Goal: Complete application form: Complete application form

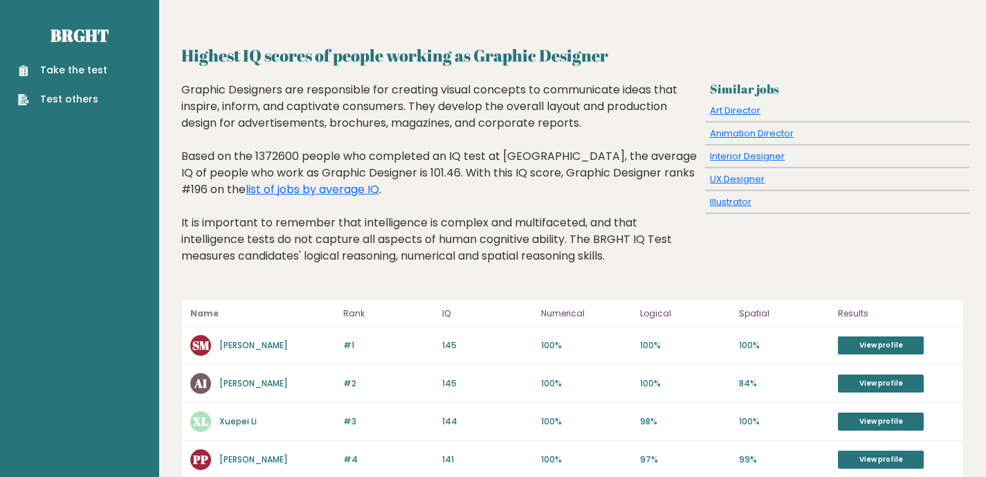
click at [77, 66] on link "Take the test" at bounding box center [62, 70] width 89 height 15
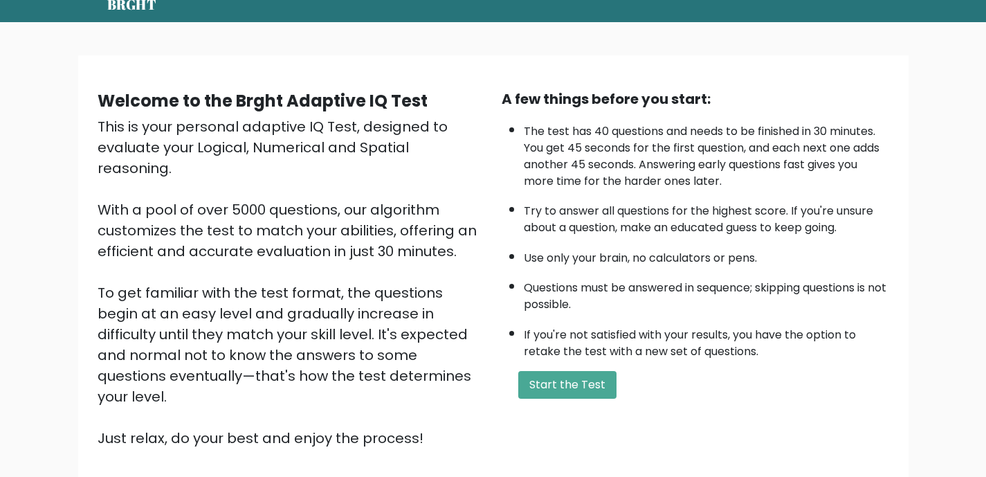
scroll to position [55, 0]
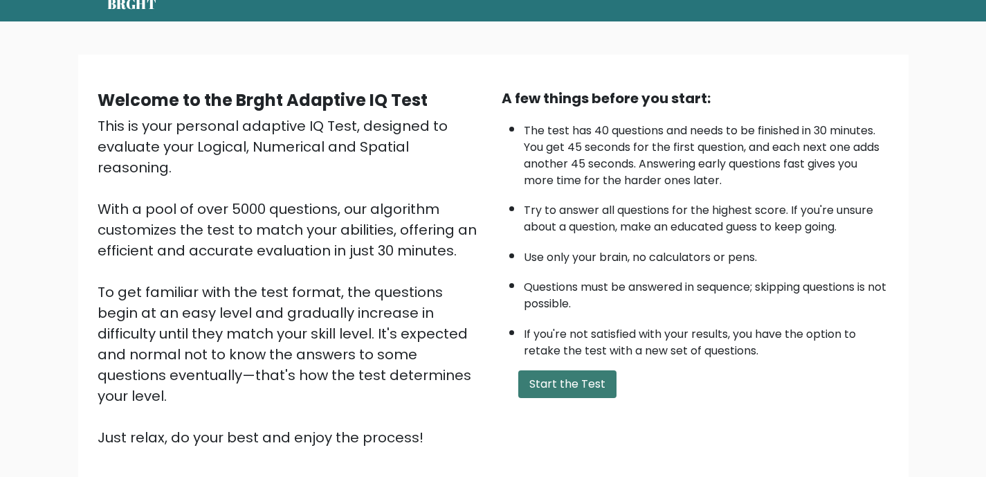
click at [603, 384] on button "Start the Test" at bounding box center [567, 384] width 98 height 28
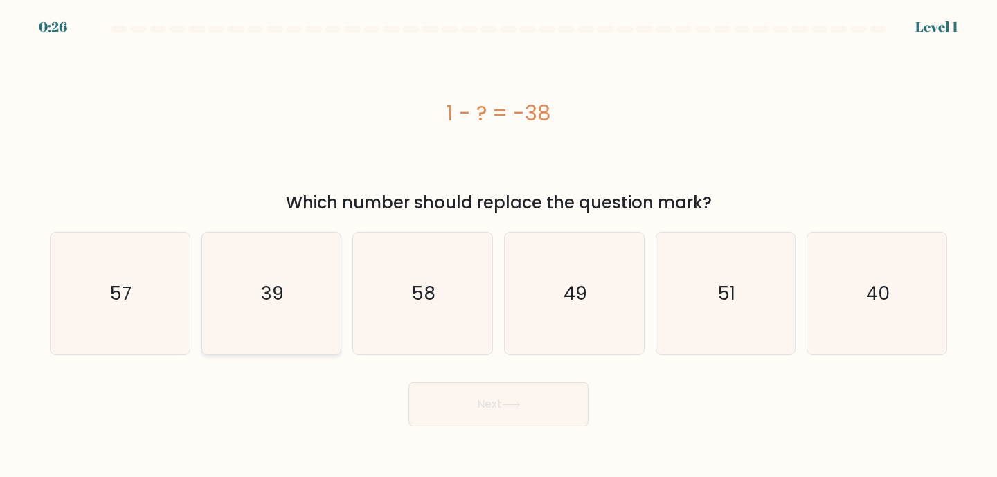
click at [270, 291] on text "39" at bounding box center [272, 293] width 23 height 26
click at [498, 246] on input "b. 39" at bounding box center [498, 242] width 1 height 7
radio input "true"
click at [514, 408] on icon at bounding box center [511, 405] width 19 height 8
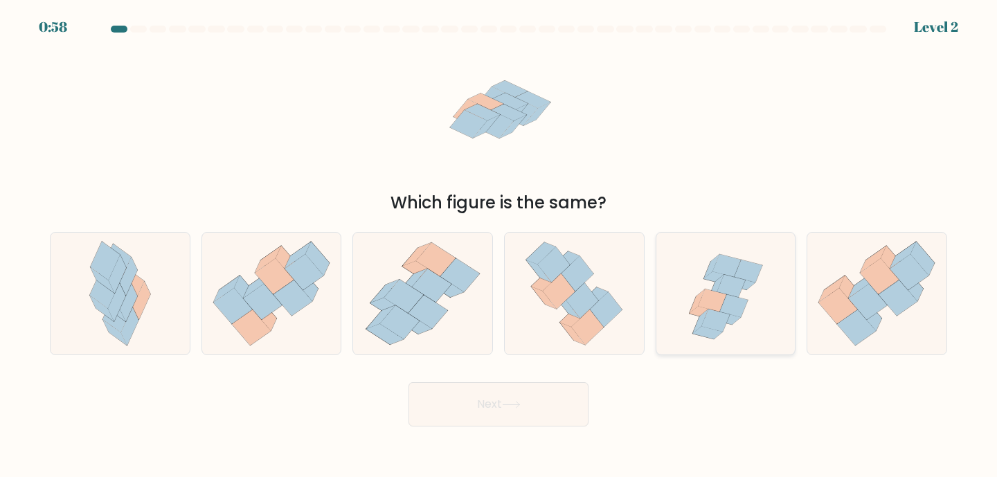
click at [692, 280] on icon at bounding box center [725, 294] width 127 height 123
click at [499, 246] on input "e." at bounding box center [498, 242] width 1 height 7
radio input "true"
click at [439, 413] on button "Next" at bounding box center [498, 404] width 180 height 44
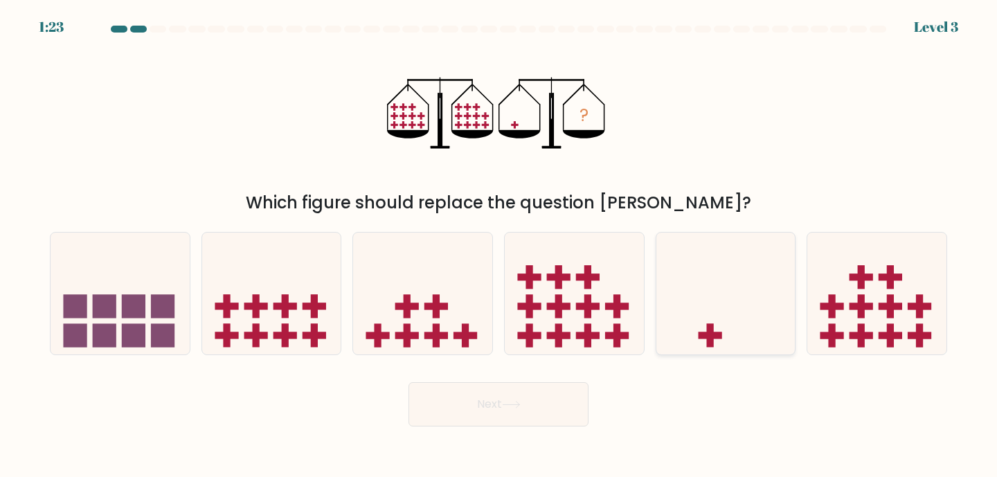
click at [705, 324] on icon at bounding box center [725, 293] width 139 height 115
click at [499, 246] on input "e." at bounding box center [498, 242] width 1 height 7
radio input "true"
click at [498, 415] on button "Next" at bounding box center [498, 404] width 180 height 44
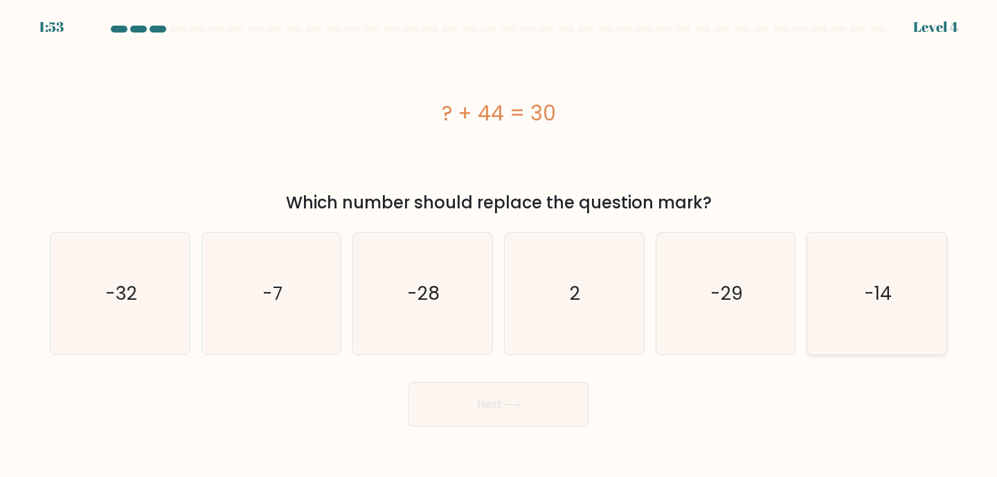
click at [909, 251] on icon "-14" at bounding box center [876, 294] width 123 height 123
click at [499, 246] on input "f. -14" at bounding box center [498, 242] width 1 height 7
radio input "true"
click at [463, 406] on button "Next" at bounding box center [498, 404] width 180 height 44
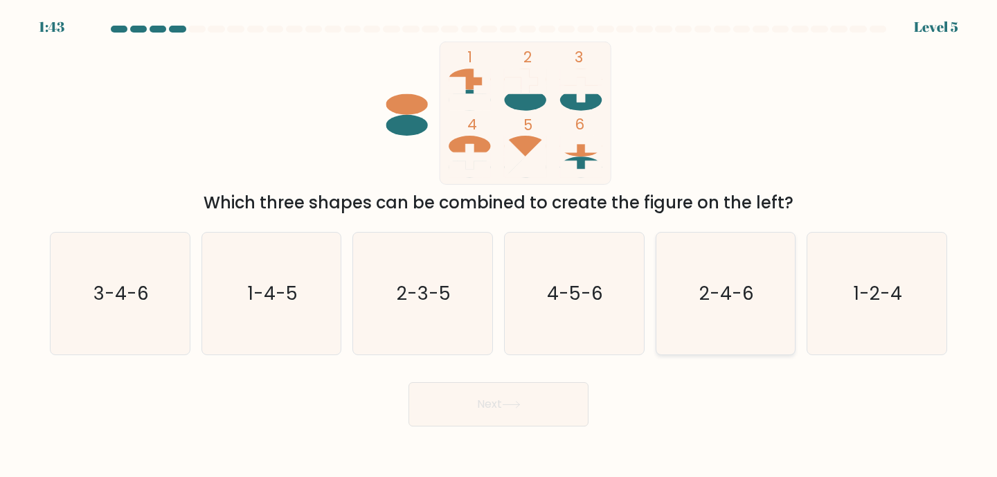
click at [725, 295] on text "2-4-6" at bounding box center [726, 293] width 55 height 26
click at [499, 246] on input "e. 2-4-6" at bounding box center [498, 242] width 1 height 7
radio input "true"
click at [493, 388] on button "Next" at bounding box center [498, 404] width 180 height 44
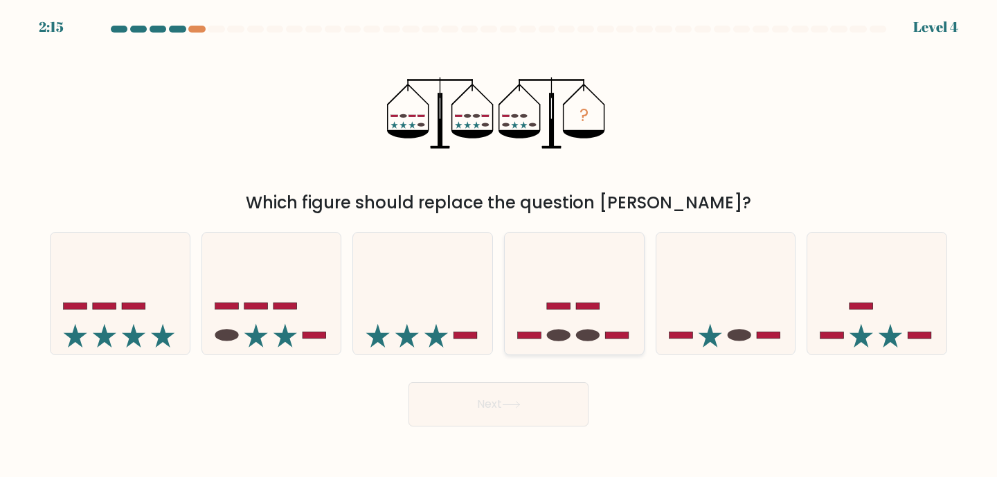
click at [549, 325] on icon at bounding box center [574, 293] width 139 height 115
click at [499, 246] on input "d." at bounding box center [498, 242] width 1 height 7
radio input "true"
click at [483, 411] on button "Next" at bounding box center [498, 404] width 180 height 44
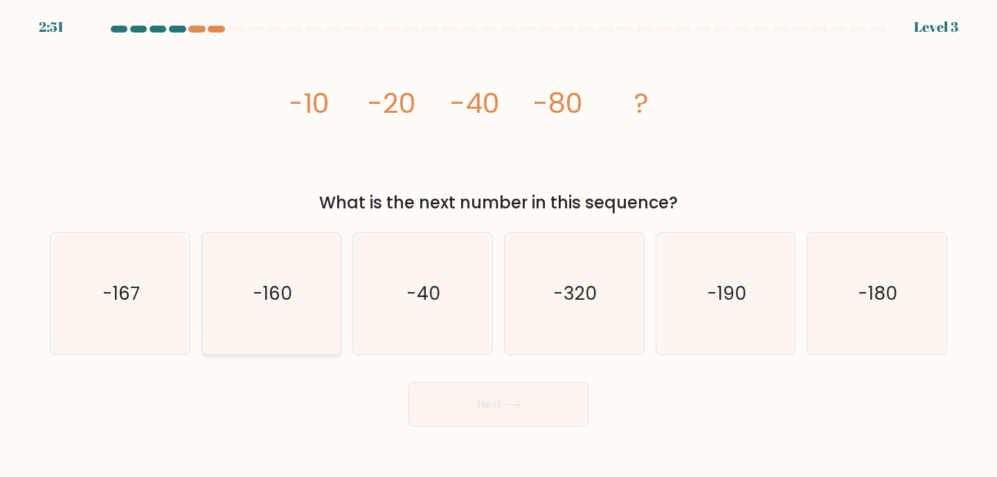
click at [266, 306] on icon "-160" at bounding box center [271, 294] width 123 height 123
click at [498, 246] on input "b. -160" at bounding box center [498, 242] width 1 height 7
radio input "true"
click at [441, 408] on button "Next" at bounding box center [498, 404] width 180 height 44
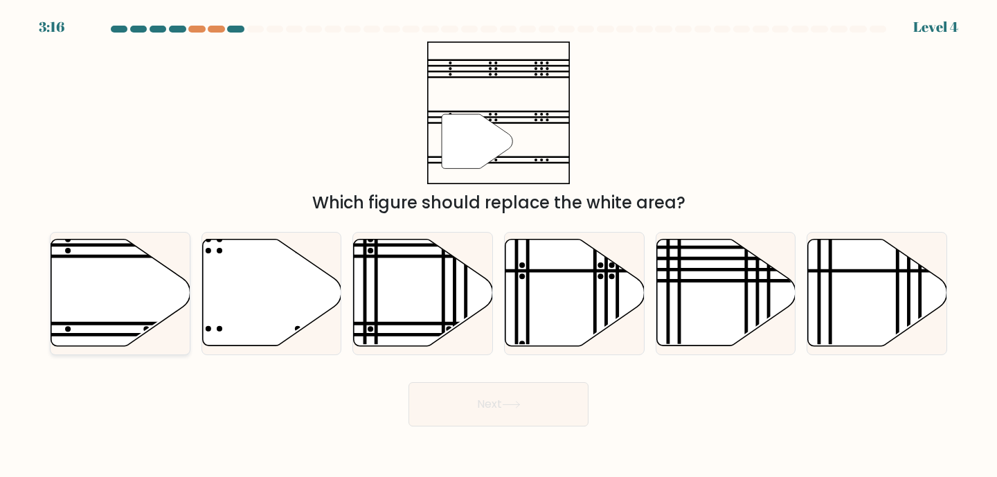
click at [87, 270] on icon at bounding box center [120, 292] width 139 height 107
click at [498, 246] on input "a." at bounding box center [498, 242] width 1 height 7
radio input "true"
click at [516, 405] on icon at bounding box center [510, 404] width 17 height 6
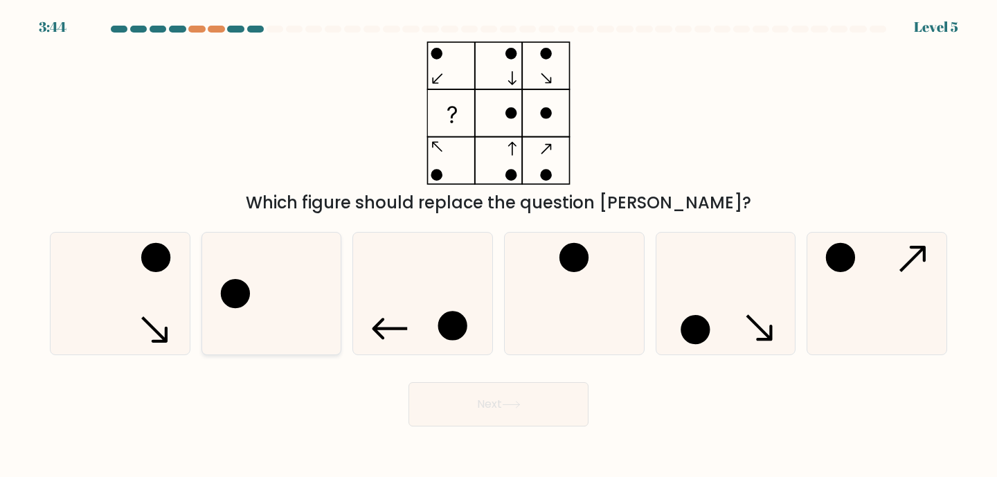
click at [312, 270] on icon at bounding box center [271, 294] width 123 height 123
click at [498, 246] on input "b." at bounding box center [498, 242] width 1 height 7
radio input "true"
click at [452, 408] on button "Next" at bounding box center [498, 404] width 180 height 44
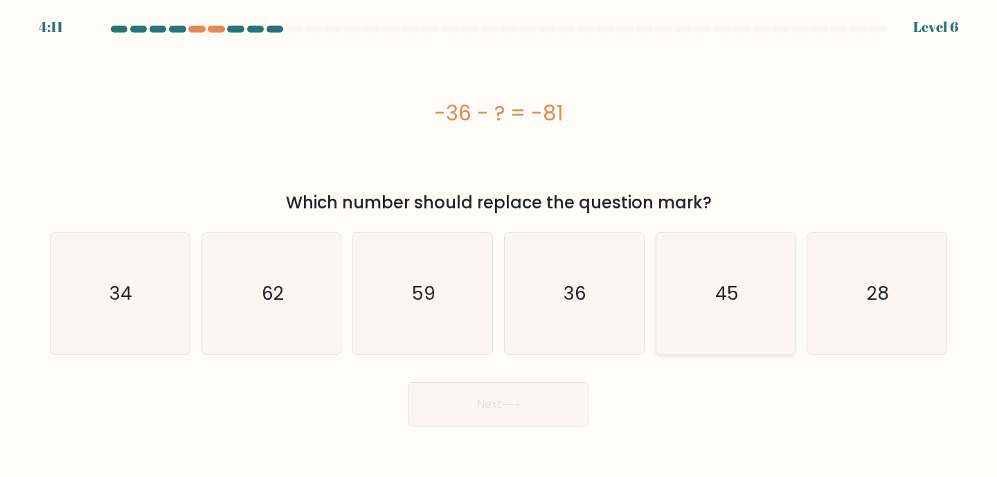
click at [731, 289] on text "45" at bounding box center [727, 293] width 24 height 26
click at [499, 246] on input "e. 45" at bounding box center [498, 242] width 1 height 7
radio input "true"
click at [474, 406] on button "Next" at bounding box center [498, 404] width 180 height 44
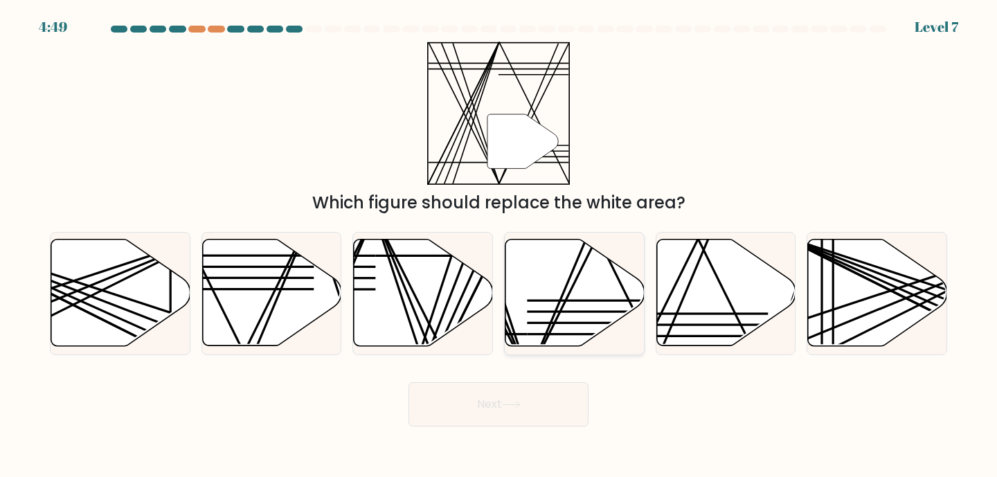
click at [542, 314] on icon at bounding box center [574, 292] width 139 height 107
click at [499, 246] on input "d." at bounding box center [498, 242] width 1 height 7
radio input "true"
click at [511, 405] on icon at bounding box center [510, 404] width 17 height 6
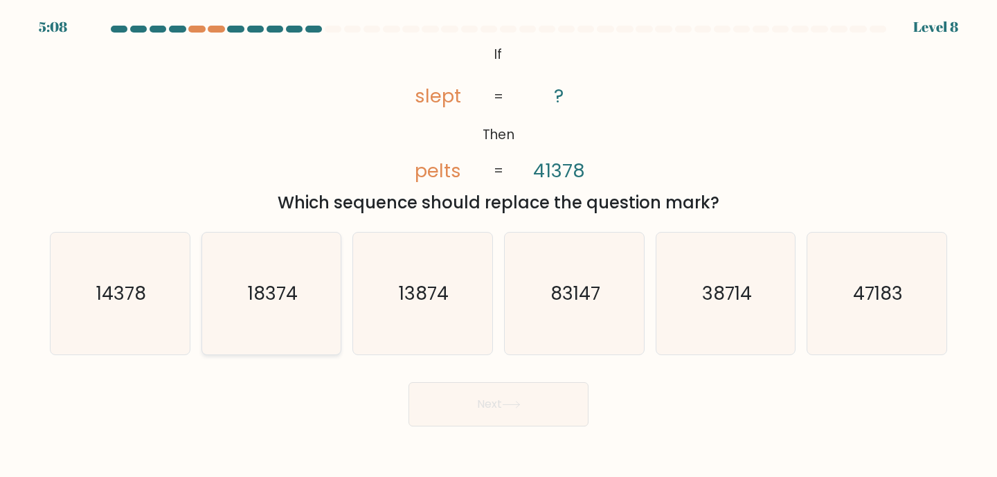
click at [339, 265] on div "18374" at bounding box center [271, 294] width 141 height 124
click at [498, 246] on input "b. 18374" at bounding box center [498, 242] width 1 height 7
radio input "true"
click at [435, 397] on button "Next" at bounding box center [498, 404] width 180 height 44
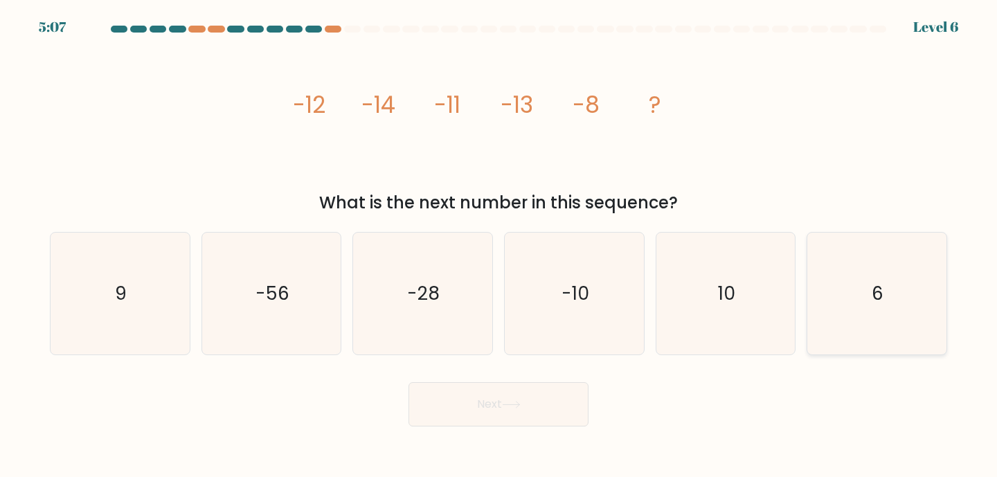
click at [887, 320] on icon "6" at bounding box center [876, 294] width 123 height 123
click at [499, 246] on input "f. 6" at bounding box center [498, 242] width 1 height 7
radio input "true"
click at [541, 390] on button "Next" at bounding box center [498, 404] width 180 height 44
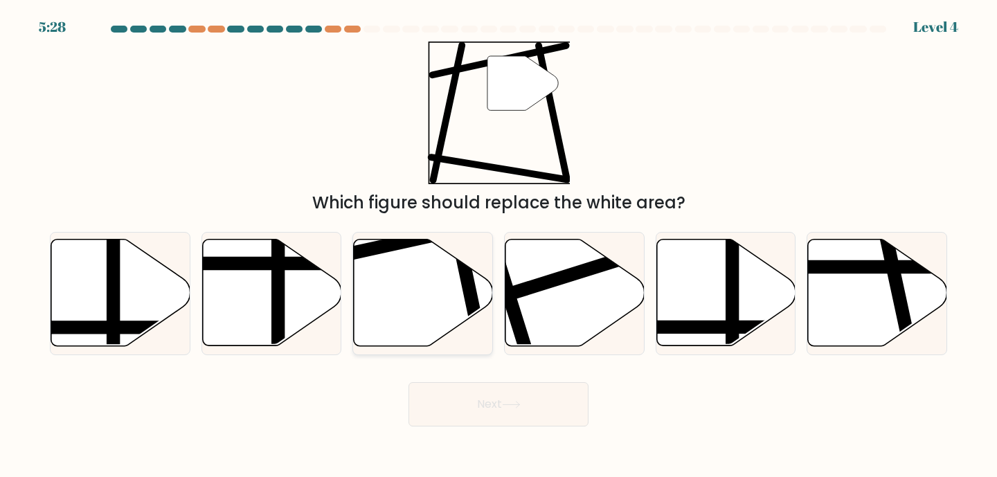
click at [430, 294] on icon at bounding box center [423, 292] width 139 height 107
click at [498, 246] on input "c." at bounding box center [498, 242] width 1 height 7
radio input "true"
click at [454, 395] on button "Next" at bounding box center [498, 404] width 180 height 44
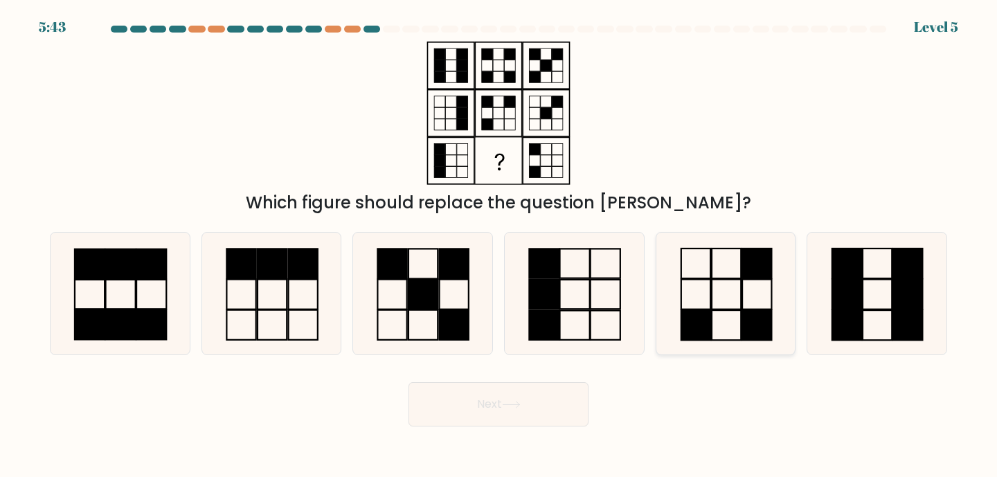
click at [754, 300] on icon at bounding box center [725, 294] width 123 height 123
click at [499, 246] on input "e." at bounding box center [498, 242] width 1 height 7
radio input "true"
click at [514, 395] on button "Next" at bounding box center [498, 404] width 180 height 44
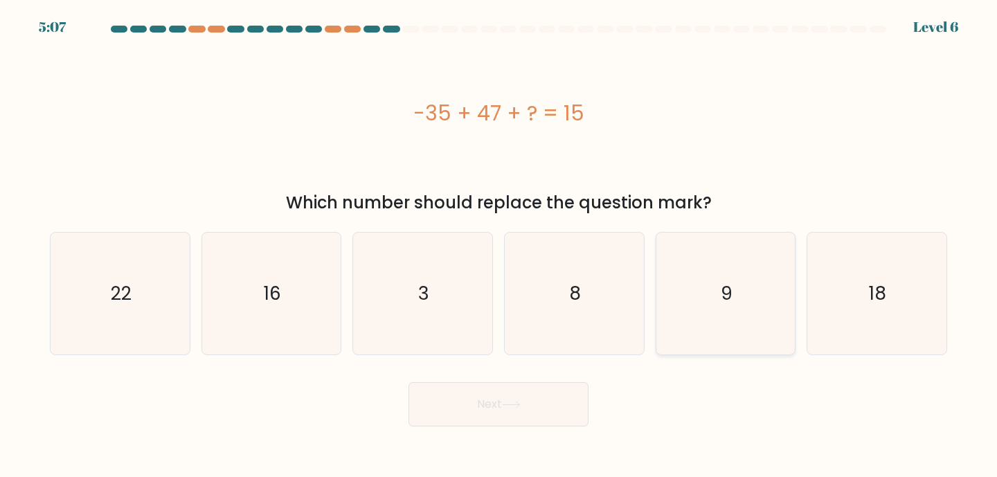
click at [696, 269] on icon "9" at bounding box center [725, 294] width 123 height 123
click at [499, 246] on input "e. 9" at bounding box center [498, 242] width 1 height 7
radio input "true"
click at [500, 399] on button "Next" at bounding box center [498, 404] width 180 height 44
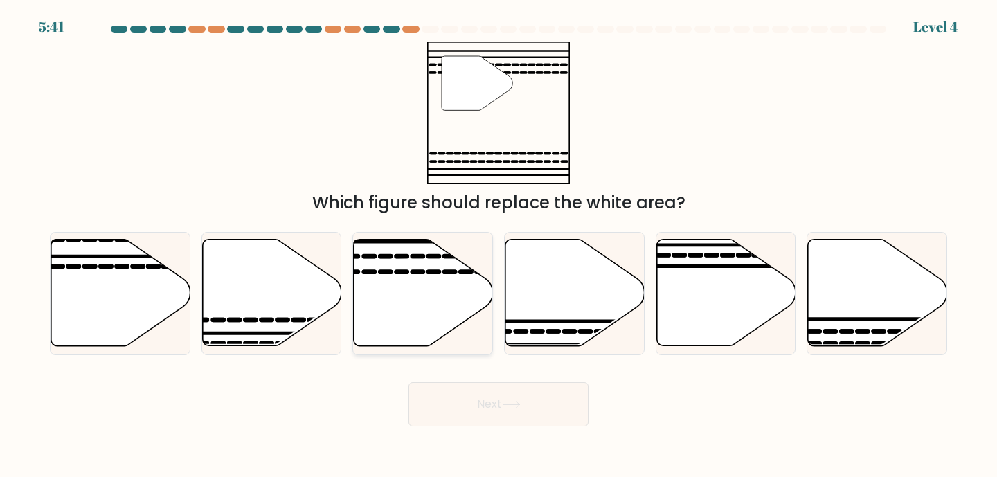
click at [437, 320] on icon at bounding box center [423, 292] width 139 height 107
click at [498, 246] on input "c." at bounding box center [498, 242] width 1 height 7
radio input "true"
click at [505, 399] on button "Next" at bounding box center [498, 404] width 180 height 44
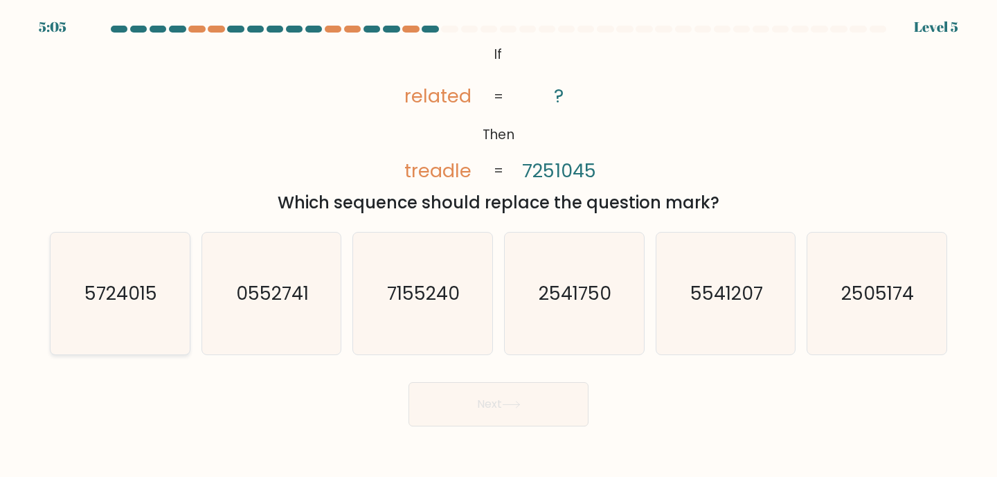
click at [122, 284] on text "5724015" at bounding box center [121, 293] width 73 height 26
click at [498, 246] on input "a. 5724015" at bounding box center [498, 242] width 1 height 7
radio input "true"
click at [517, 422] on button "Next" at bounding box center [498, 404] width 180 height 44
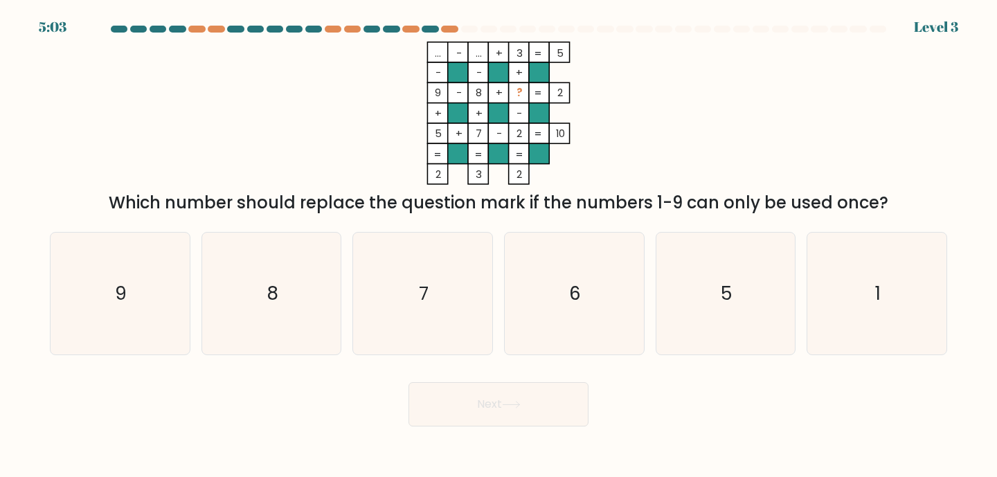
click at [496, 394] on button "Next" at bounding box center [498, 404] width 180 height 44
click at [913, 271] on icon "1" at bounding box center [876, 294] width 123 height 123
click at [499, 246] on input "f. 1" at bounding box center [498, 242] width 1 height 7
radio input "true"
click at [449, 415] on button "Next" at bounding box center [498, 404] width 180 height 44
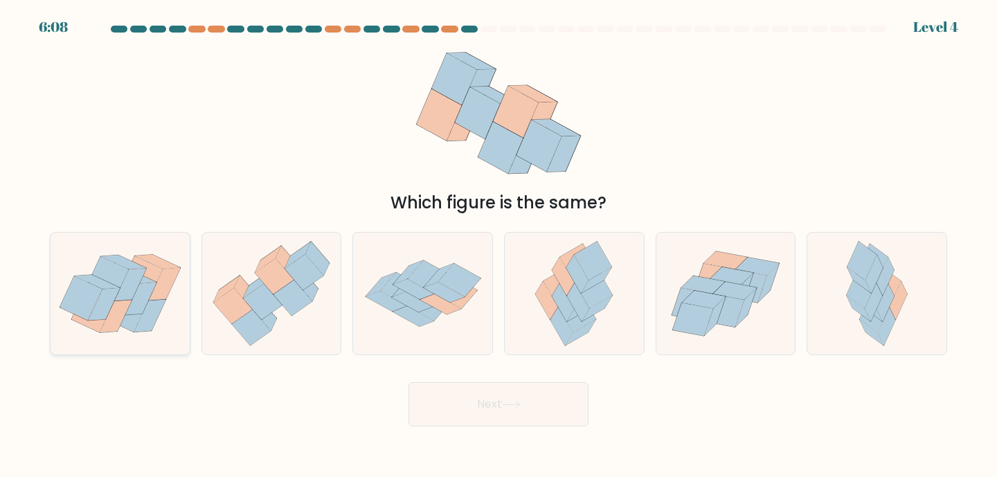
click at [134, 282] on icon at bounding box center [130, 284] width 32 height 33
click at [498, 246] on input "a." at bounding box center [498, 242] width 1 height 7
radio input "true"
click at [501, 415] on button "Next" at bounding box center [498, 404] width 180 height 44
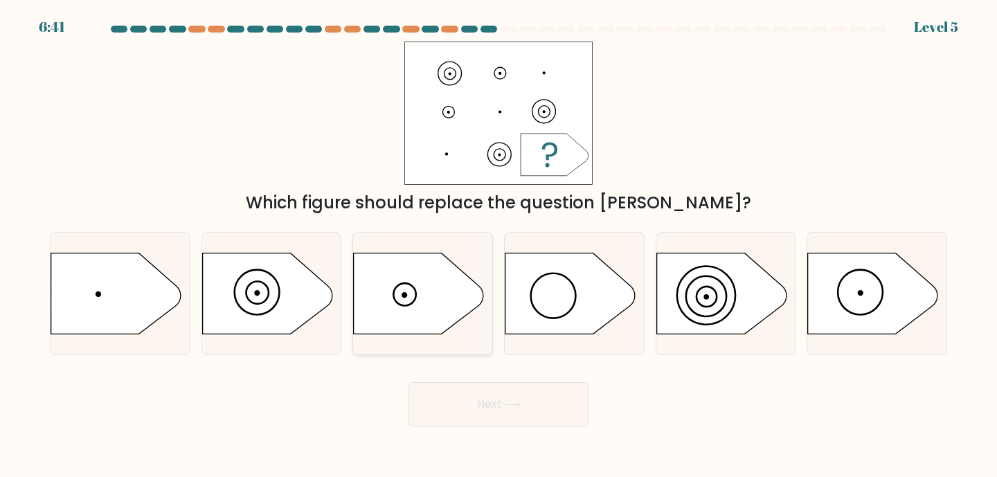
click at [410, 288] on icon at bounding box center [419, 293] width 130 height 81
click at [498, 246] on input "c." at bounding box center [498, 242] width 1 height 7
radio input "true"
click at [473, 397] on button "Next" at bounding box center [498, 404] width 180 height 44
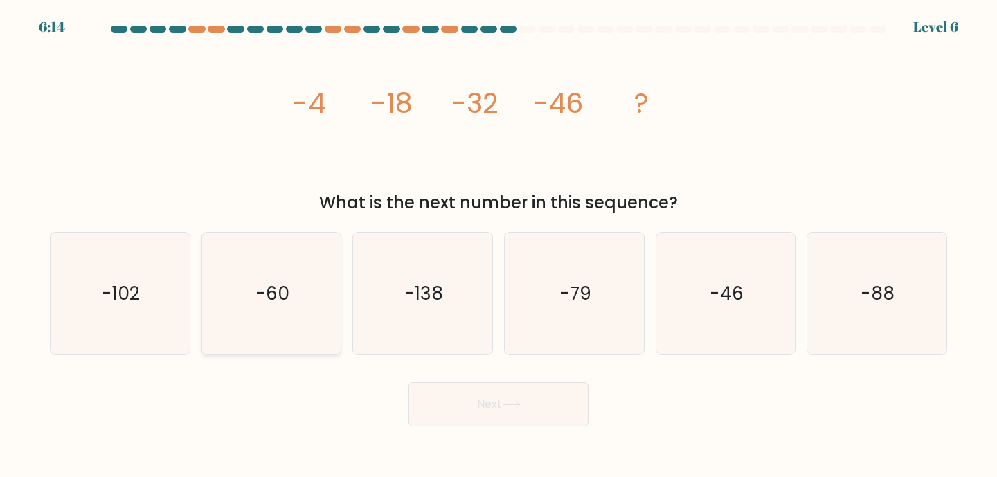
click at [260, 309] on icon "-60" at bounding box center [271, 294] width 123 height 123
click at [498, 246] on input "b. -60" at bounding box center [498, 242] width 1 height 7
radio input "true"
click at [486, 405] on button "Next" at bounding box center [498, 404] width 180 height 44
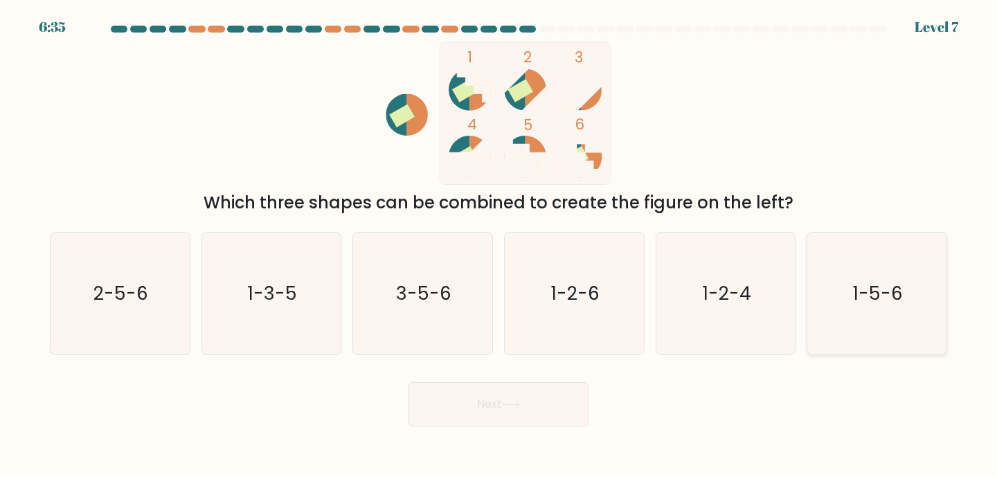
click at [925, 299] on icon "1-5-6" at bounding box center [876, 294] width 123 height 123
click at [499, 246] on input "f. 1-5-6" at bounding box center [498, 242] width 1 height 7
radio input "true"
click at [543, 394] on button "Next" at bounding box center [498, 404] width 180 height 44
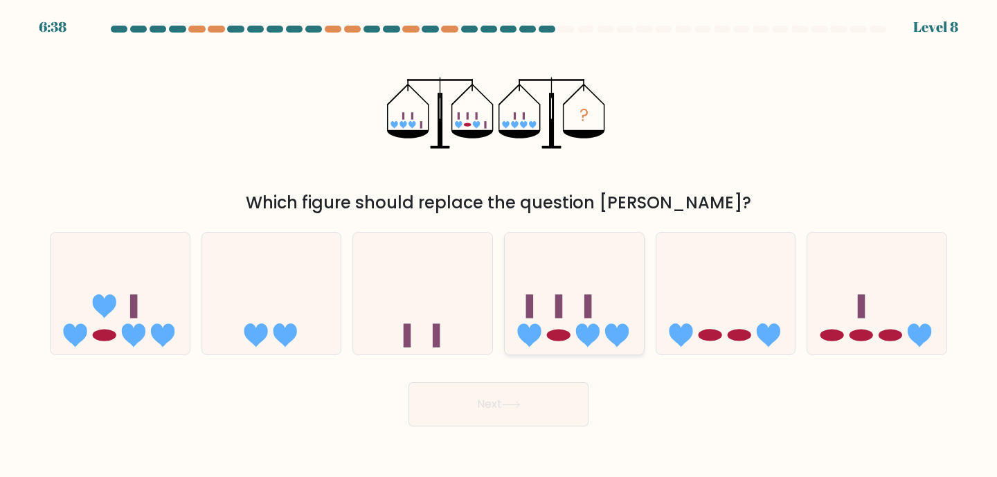
click at [556, 310] on rect at bounding box center [559, 306] width 8 height 24
click at [499, 246] on input "d." at bounding box center [498, 242] width 1 height 7
radio input "true"
click at [512, 405] on icon at bounding box center [511, 405] width 19 height 8
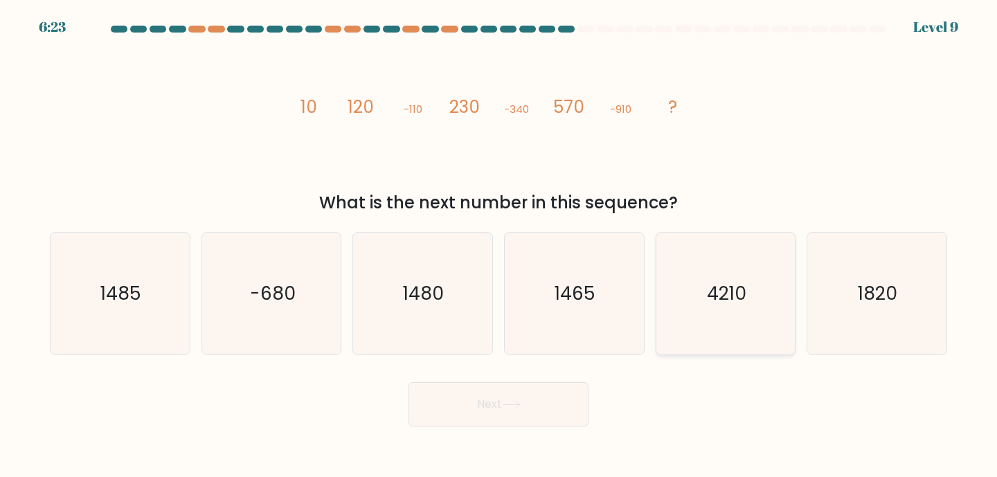
click at [703, 291] on icon "4210" at bounding box center [725, 294] width 123 height 123
click at [499, 246] on input "e. 4210" at bounding box center [498, 242] width 1 height 7
radio input "true"
click at [502, 394] on button "Next" at bounding box center [498, 404] width 180 height 44
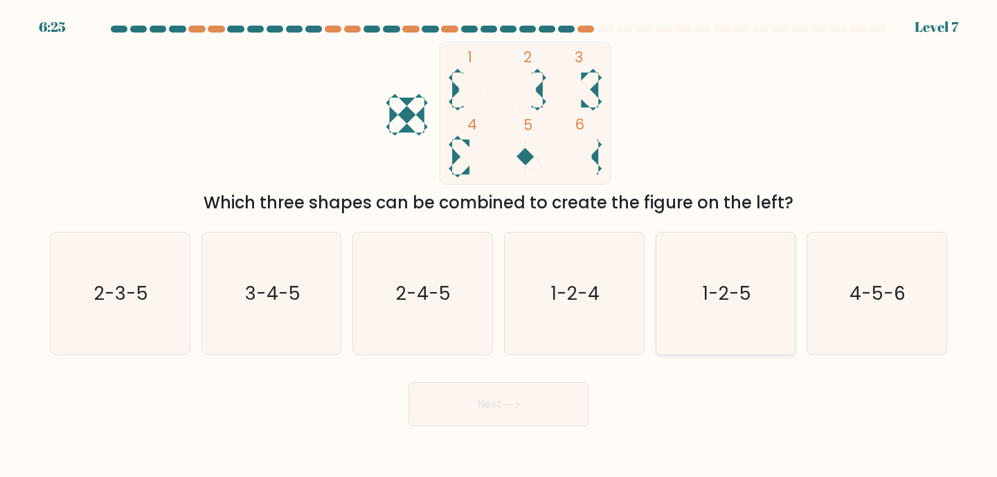
click at [696, 282] on icon "1-2-5" at bounding box center [725, 294] width 123 height 123
click at [499, 246] on input "e. 1-2-5" at bounding box center [498, 242] width 1 height 7
radio input "true"
click at [501, 410] on button "Next" at bounding box center [498, 404] width 180 height 44
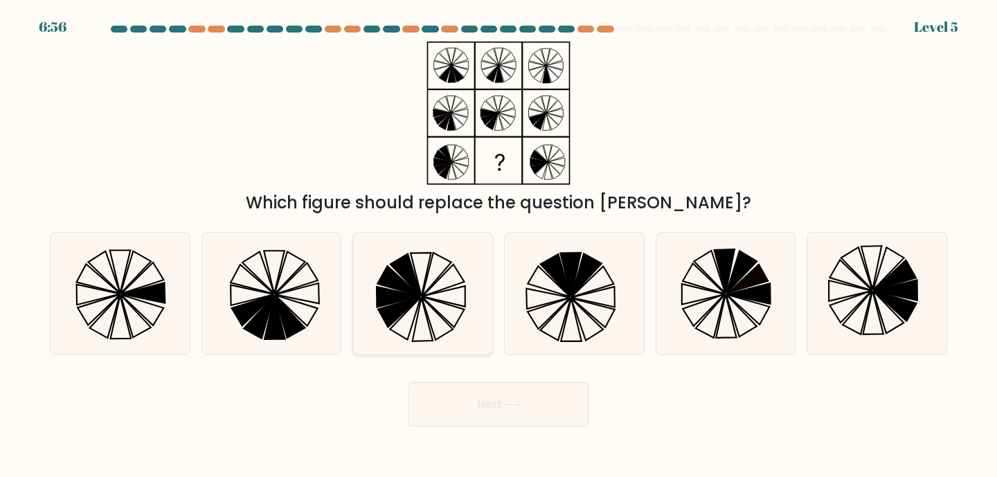
click at [426, 294] on icon at bounding box center [444, 280] width 42 height 32
click at [498, 246] on input "c." at bounding box center [498, 242] width 1 height 7
radio input "true"
click at [435, 406] on button "Next" at bounding box center [498, 404] width 180 height 44
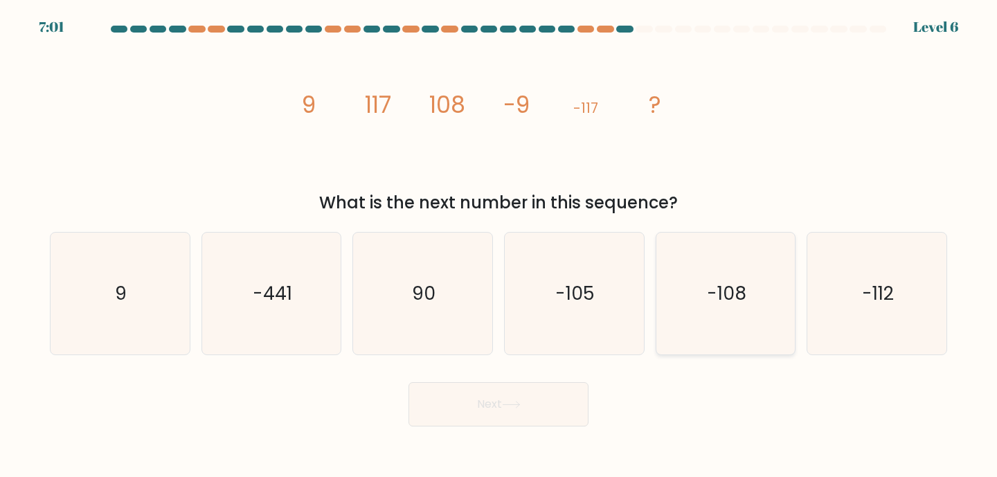
click at [698, 289] on icon "-108" at bounding box center [725, 294] width 123 height 123
click at [499, 246] on input "e. -108" at bounding box center [498, 242] width 1 height 7
radio input "true"
click at [528, 407] on button "Next" at bounding box center [498, 404] width 180 height 44
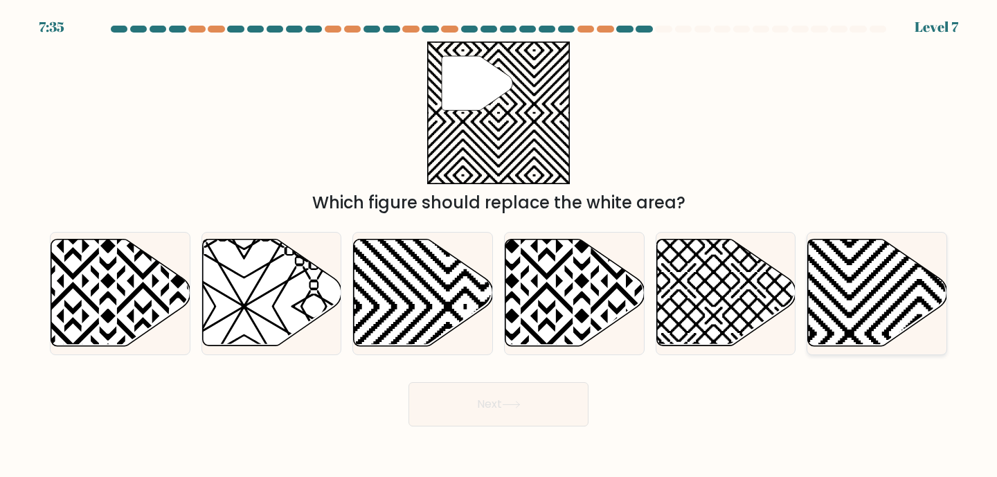
click at [837, 305] on icon at bounding box center [919, 351] width 280 height 280
click at [499, 246] on input "f." at bounding box center [498, 242] width 1 height 7
radio input "true"
click at [514, 413] on button "Next" at bounding box center [498, 404] width 180 height 44
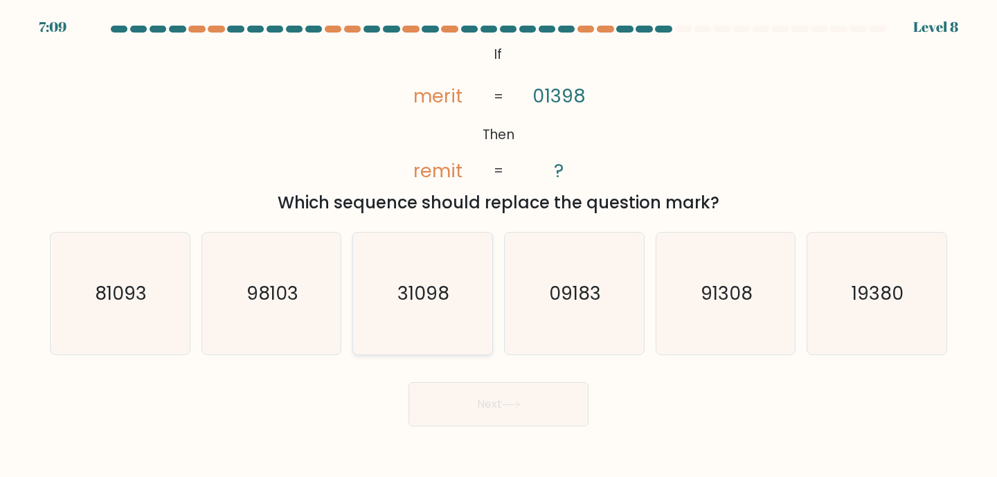
click at [437, 320] on icon "31098" at bounding box center [422, 294] width 123 height 123
click at [498, 246] on input "c. 31098" at bounding box center [498, 242] width 1 height 7
radio input "true"
click at [484, 414] on button "Next" at bounding box center [498, 404] width 180 height 44
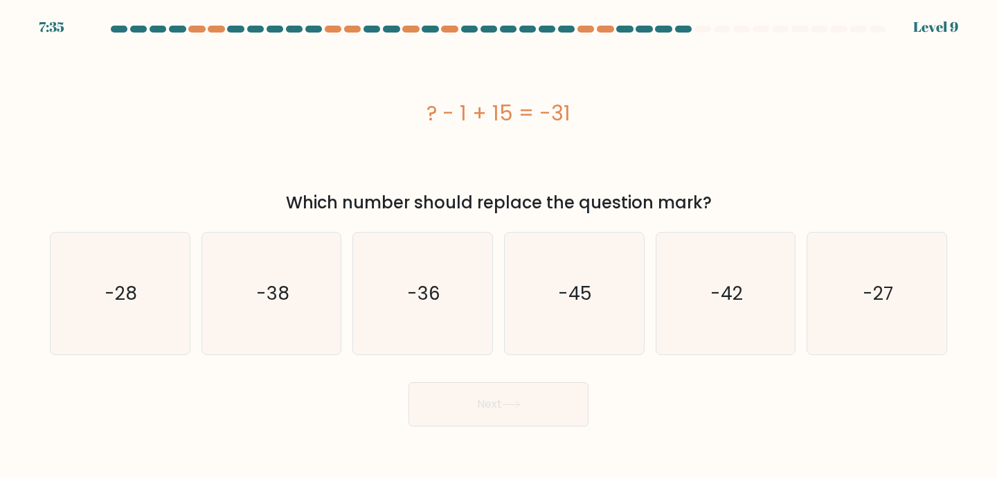
click at [500, 167] on div "? - 1 + 15 = -31" at bounding box center [498, 113] width 897 height 143
click at [655, 282] on div "-42" at bounding box center [725, 294] width 141 height 124
click at [499, 246] on input "e. -42" at bounding box center [498, 242] width 1 height 7
radio input "true"
click at [538, 395] on button "Next" at bounding box center [498, 404] width 180 height 44
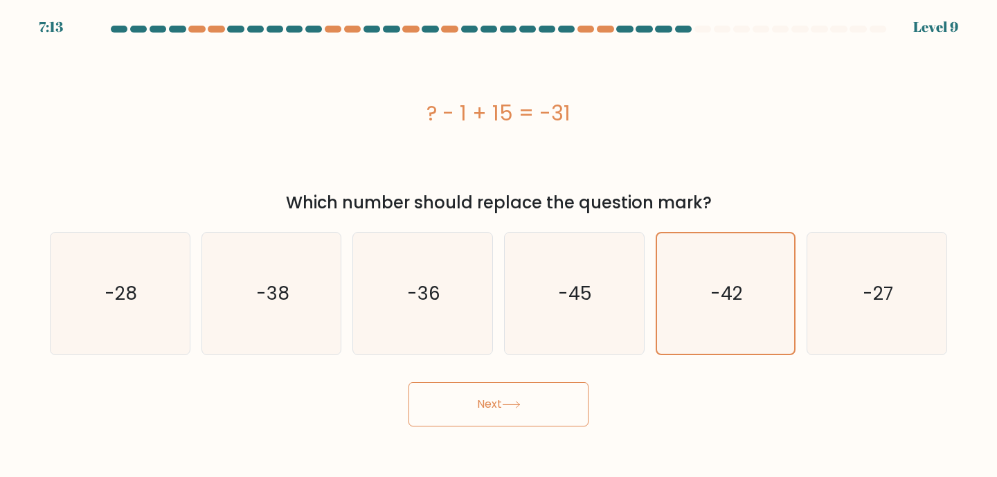
click at [527, 404] on button "Next" at bounding box center [498, 404] width 180 height 44
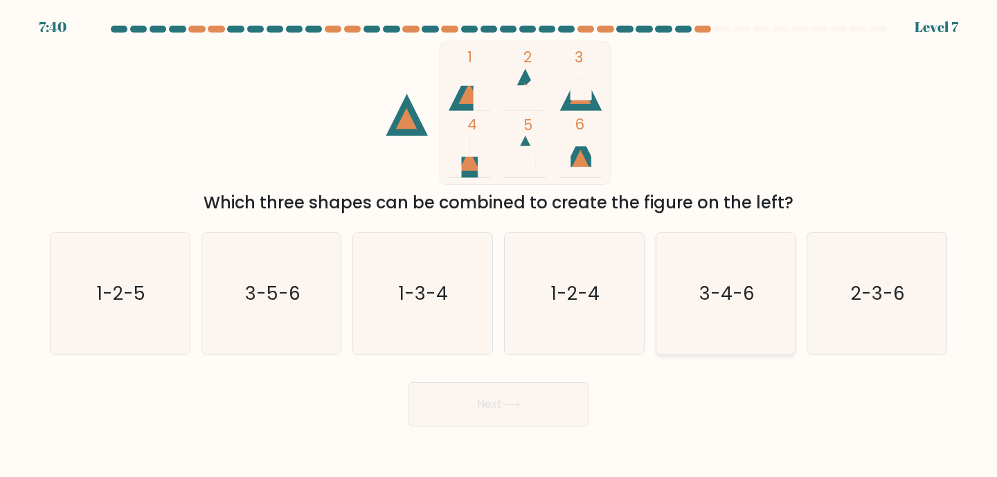
click at [734, 302] on text "3-4-6" at bounding box center [726, 293] width 55 height 26
click at [499, 246] on input "e. 3-4-6" at bounding box center [498, 242] width 1 height 7
radio input "true"
click at [516, 415] on button "Next" at bounding box center [498, 404] width 180 height 44
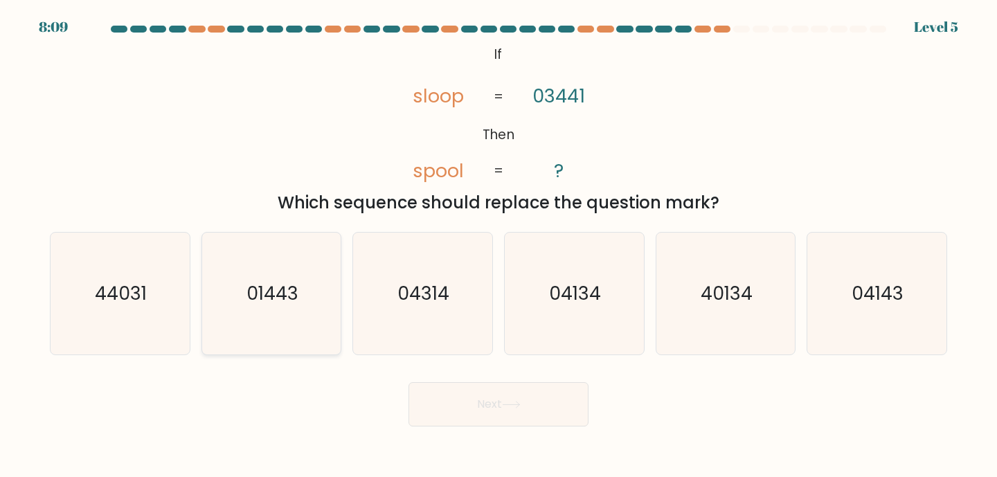
click at [271, 279] on icon "01443" at bounding box center [271, 294] width 123 height 123
click at [498, 246] on input "b. 01443" at bounding box center [498, 242] width 1 height 7
radio input "true"
click at [440, 401] on button "Next" at bounding box center [498, 404] width 180 height 44
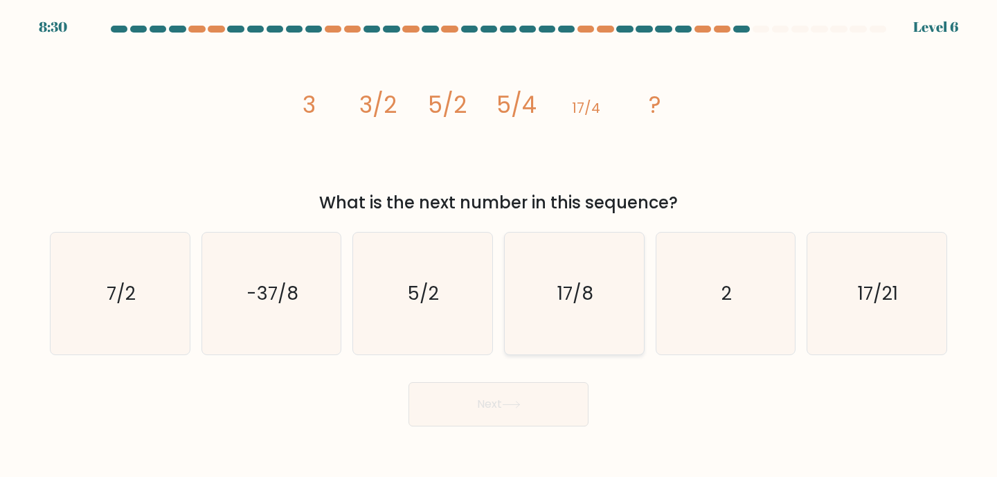
click at [561, 279] on icon "17/8" at bounding box center [574, 294] width 123 height 123
click at [499, 246] on input "d. 17/8" at bounding box center [498, 242] width 1 height 7
radio input "true"
click at [485, 406] on button "Next" at bounding box center [498, 404] width 180 height 44
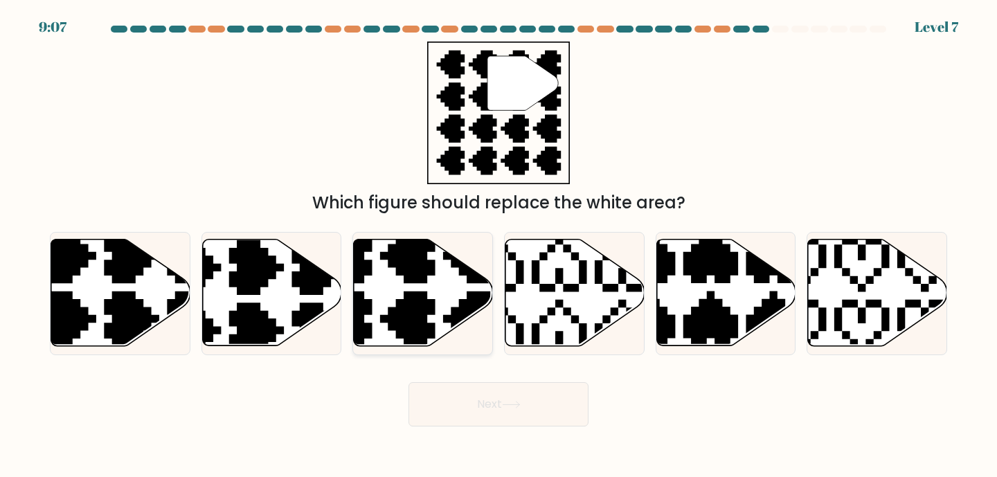
click at [435, 297] on icon at bounding box center [423, 292] width 139 height 107
click at [498, 246] on input "c." at bounding box center [498, 242] width 1 height 7
radio input "true"
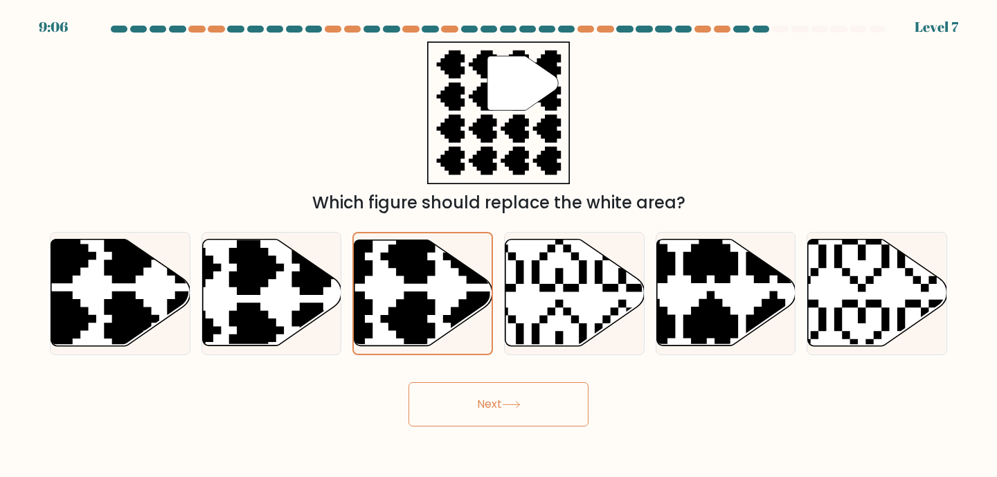
click at [553, 408] on button "Next" at bounding box center [498, 404] width 180 height 44
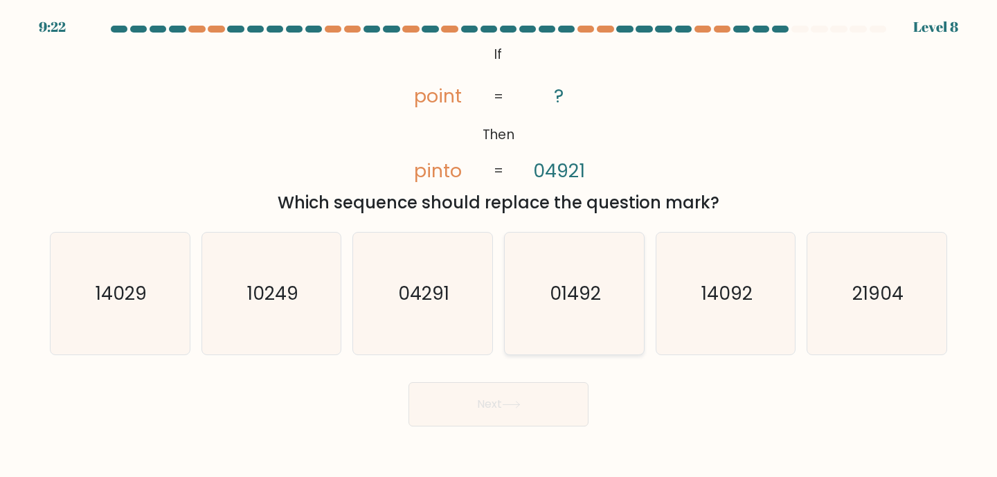
click at [576, 278] on icon "01492" at bounding box center [574, 294] width 123 height 123
click at [499, 246] on input "d. 01492" at bounding box center [498, 242] width 1 height 7
radio input "true"
click at [533, 404] on button "Next" at bounding box center [498, 404] width 180 height 44
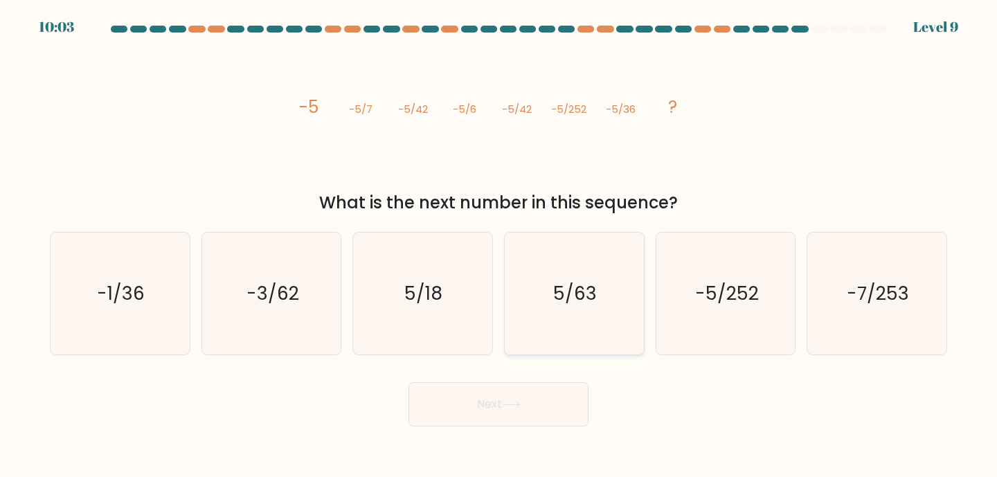
click at [574, 287] on text "5/63" at bounding box center [576, 293] width 44 height 26
click at [499, 246] on input "d. 5/63" at bounding box center [498, 242] width 1 height 7
radio input "true"
click at [514, 401] on icon at bounding box center [511, 405] width 19 height 8
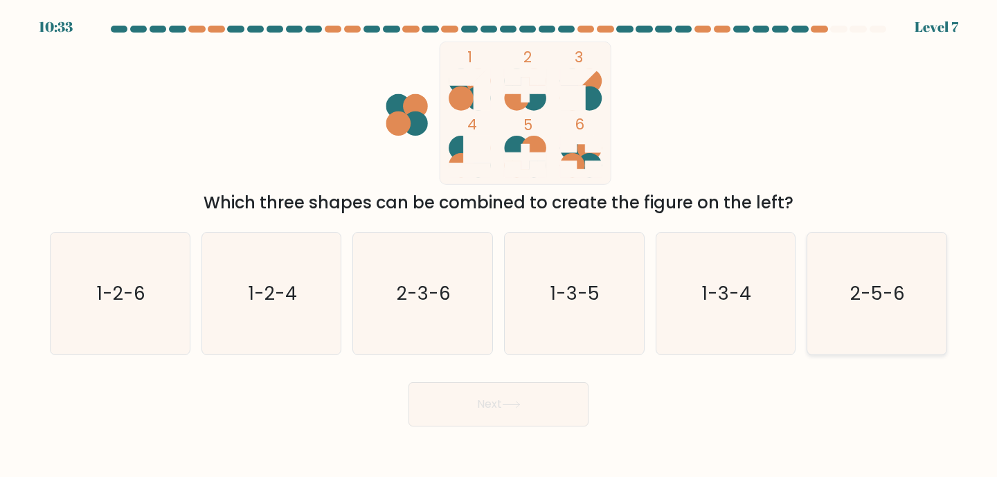
click at [873, 296] on text "2-5-6" at bounding box center [878, 293] width 55 height 26
click at [499, 246] on input "f. 2-5-6" at bounding box center [498, 242] width 1 height 7
radio input "true"
click at [537, 386] on button "Next" at bounding box center [498, 404] width 180 height 44
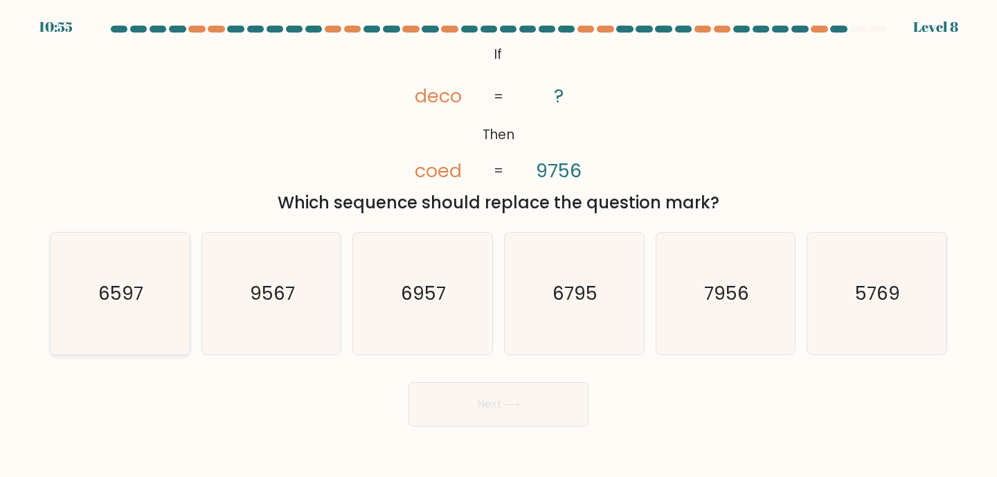
click at [126, 270] on icon "6597" at bounding box center [120, 294] width 123 height 123
click at [498, 246] on input "a. 6597" at bounding box center [498, 242] width 1 height 7
radio input "true"
click at [465, 406] on button "Next" at bounding box center [498, 404] width 180 height 44
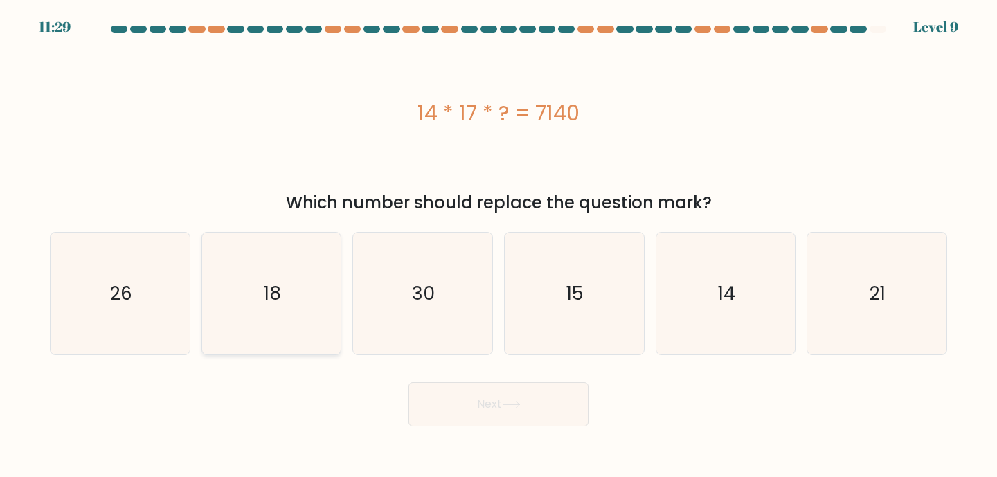
click at [278, 296] on text "18" at bounding box center [272, 293] width 17 height 26
click at [498, 246] on input "b. 18" at bounding box center [498, 242] width 1 height 7
radio input "true"
click at [450, 428] on body "11:28 Level 9" at bounding box center [498, 238] width 997 height 477
click at [447, 403] on button "Next" at bounding box center [498, 404] width 180 height 44
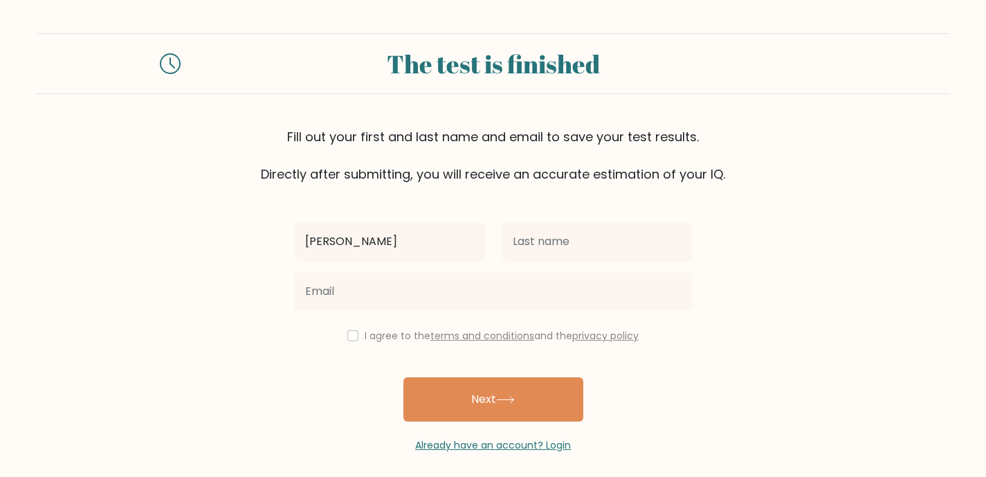
type input "ANGELICA"
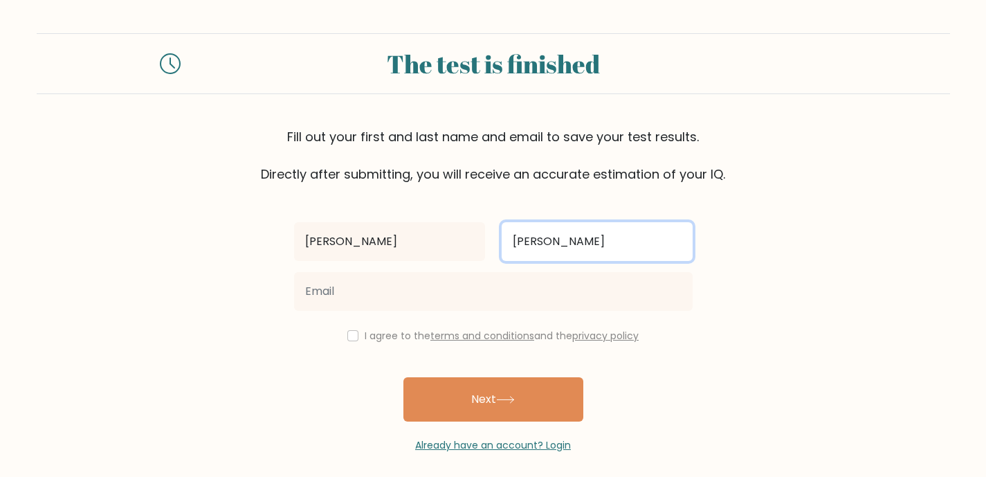
type input "GALACGAC"
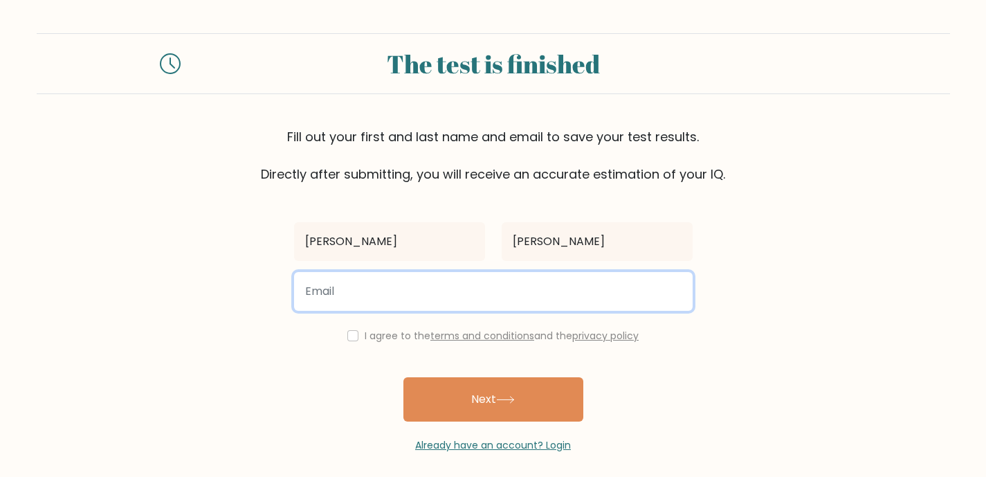
click at [350, 295] on input "email" at bounding box center [493, 291] width 399 height 39
type input "gelicaghilrose@gmail.com"
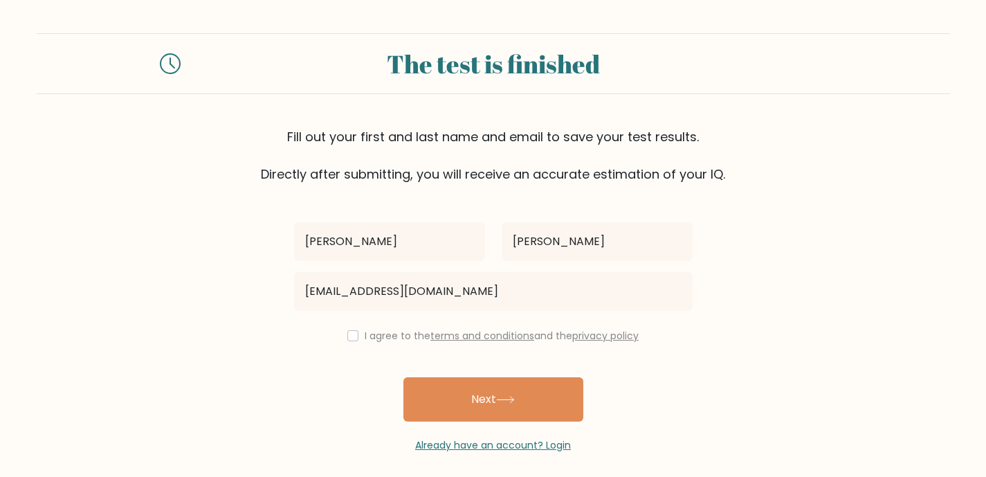
click at [399, 334] on label "I agree to the terms and conditions and the privacy policy" at bounding box center [502, 336] width 274 height 14
click at [380, 335] on label "I agree to the terms and conditions and the privacy policy" at bounding box center [502, 336] width 274 height 14
click at [349, 336] on input "checkbox" at bounding box center [352, 335] width 11 height 11
checkbox input "true"
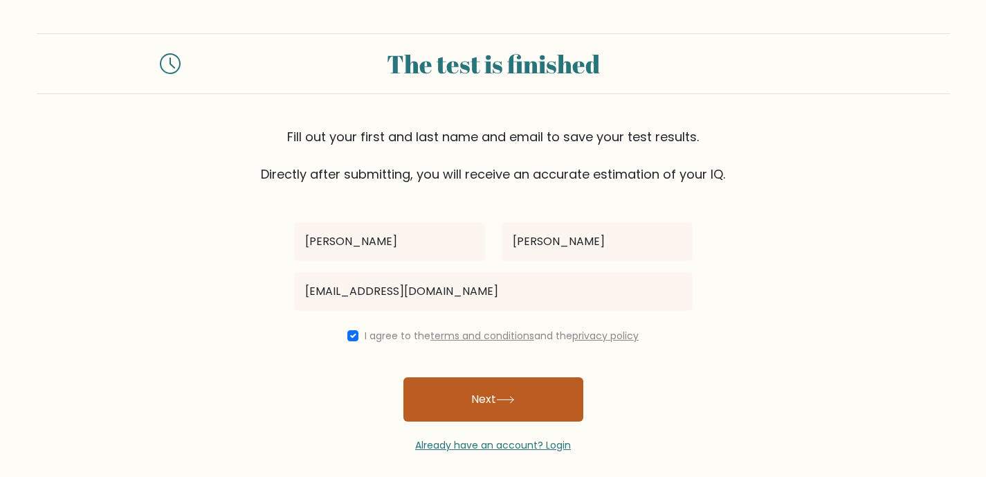
click at [434, 389] on button "Next" at bounding box center [494, 399] width 180 height 44
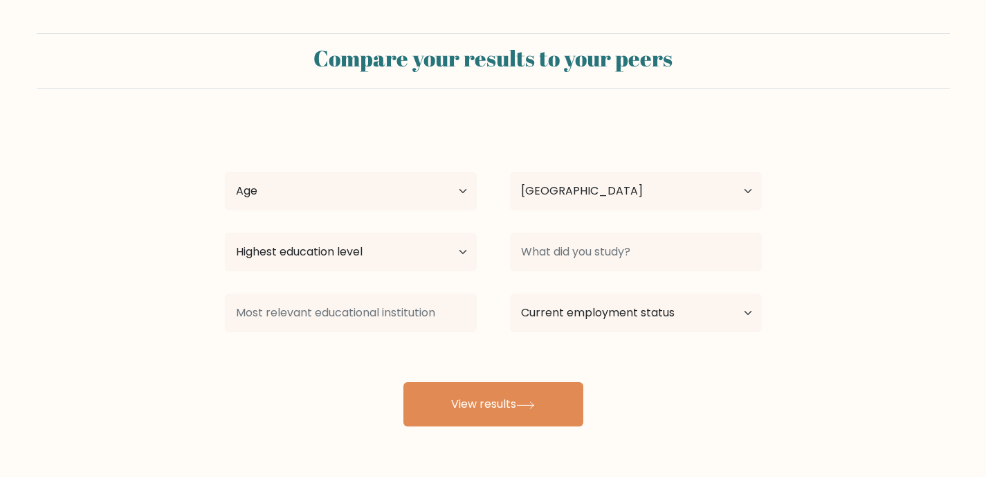
select select "PH"
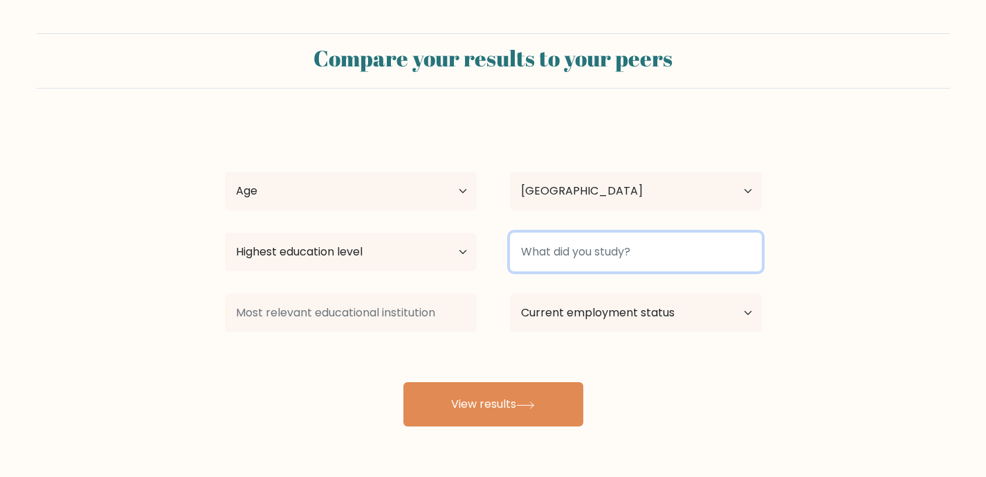
click at [552, 269] on input at bounding box center [636, 252] width 252 height 39
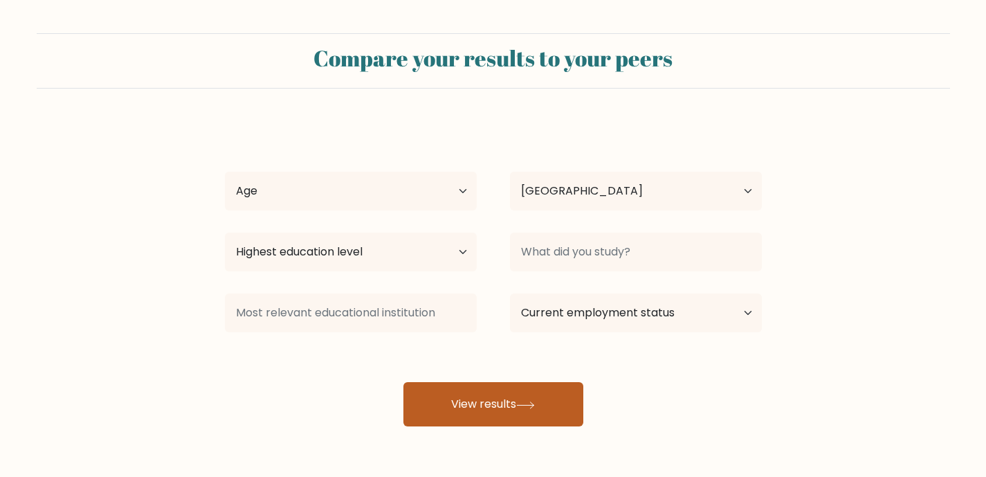
click at [485, 406] on button "View results" at bounding box center [494, 404] width 180 height 44
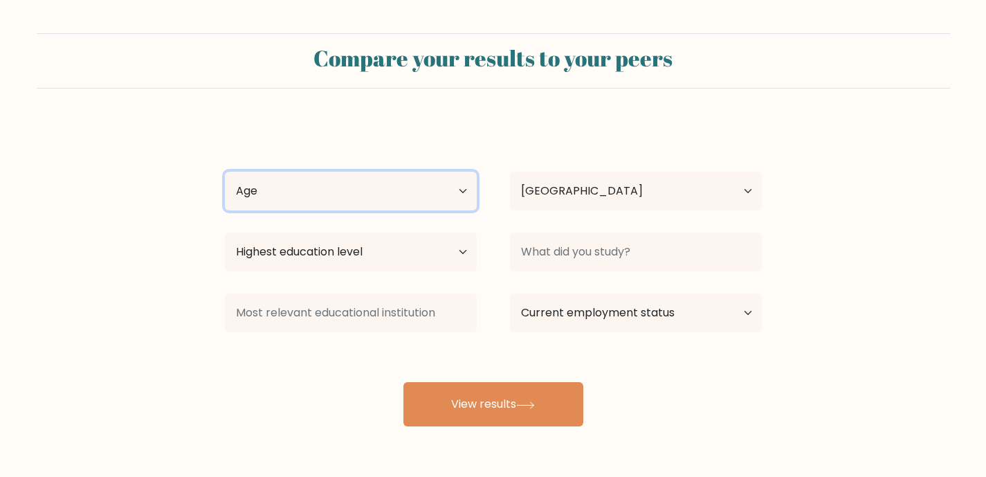
click at [343, 192] on select "Age Under [DEMOGRAPHIC_DATA] [DEMOGRAPHIC_DATA] [DEMOGRAPHIC_DATA] [DEMOGRAPHIC…" at bounding box center [351, 191] width 252 height 39
select select "25_34"
click at [225, 172] on select "Age Under [DEMOGRAPHIC_DATA] [DEMOGRAPHIC_DATA] [DEMOGRAPHIC_DATA] [DEMOGRAPHIC…" at bounding box center [351, 191] width 252 height 39
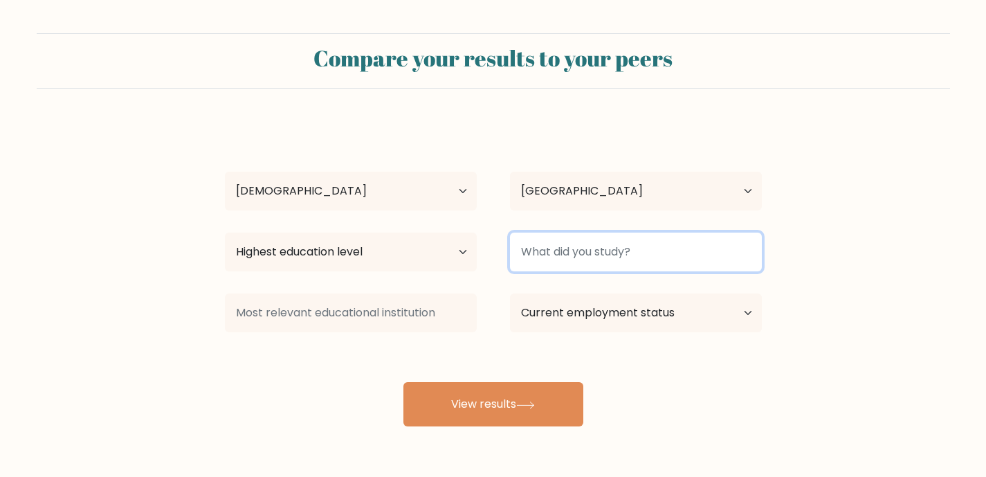
click at [524, 244] on input at bounding box center [636, 252] width 252 height 39
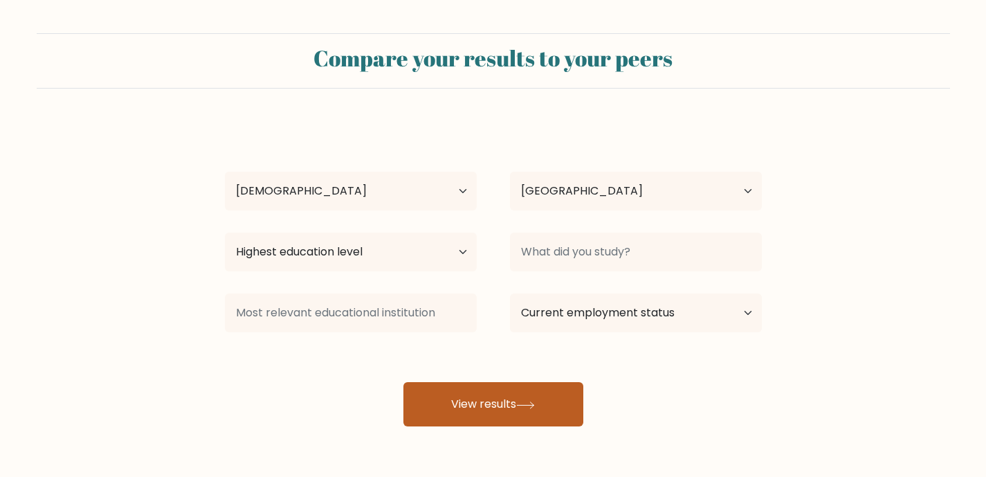
click at [436, 403] on button "View results" at bounding box center [494, 404] width 180 height 44
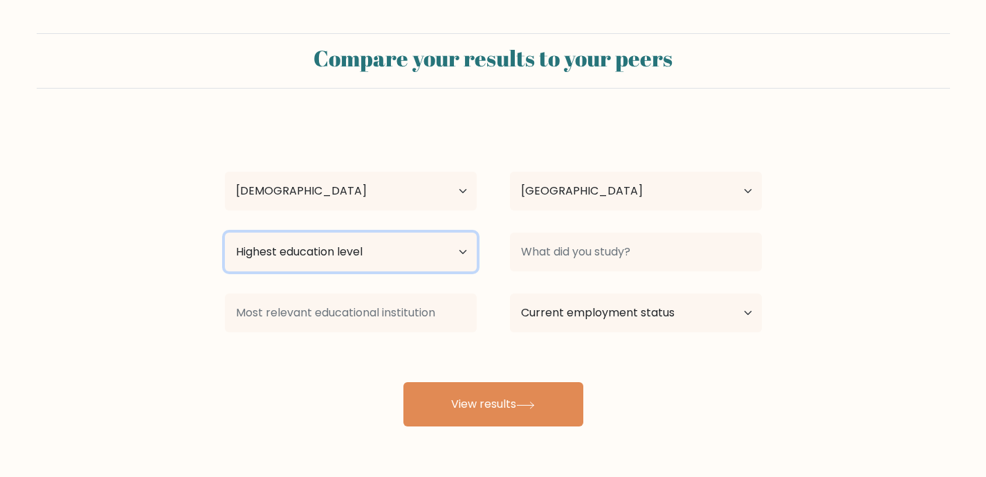
click at [462, 252] on select "Highest education level No schooling Primary Lower Secondary Upper Secondary Oc…" at bounding box center [351, 252] width 252 height 39
select select "lower_secondary"
click at [225, 233] on select "Highest education level No schooling Primary Lower Secondary Upper Secondary Oc…" at bounding box center [351, 252] width 252 height 39
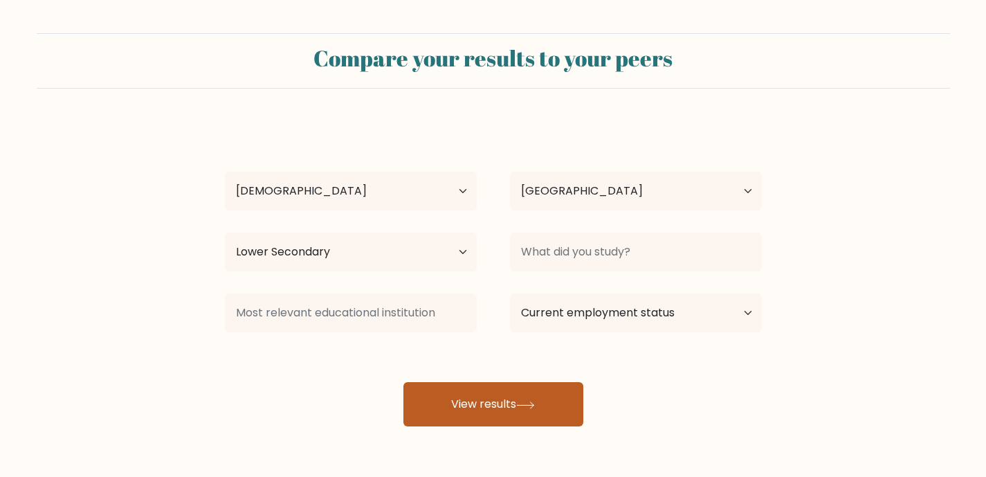
click at [450, 406] on button "View results" at bounding box center [494, 404] width 180 height 44
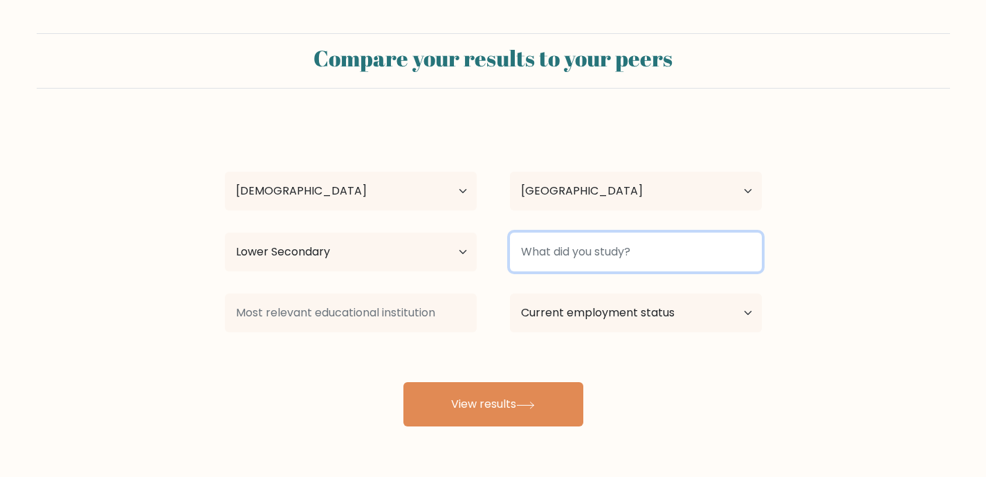
click at [556, 262] on input at bounding box center [636, 252] width 252 height 39
click at [550, 251] on input at bounding box center [636, 252] width 252 height 39
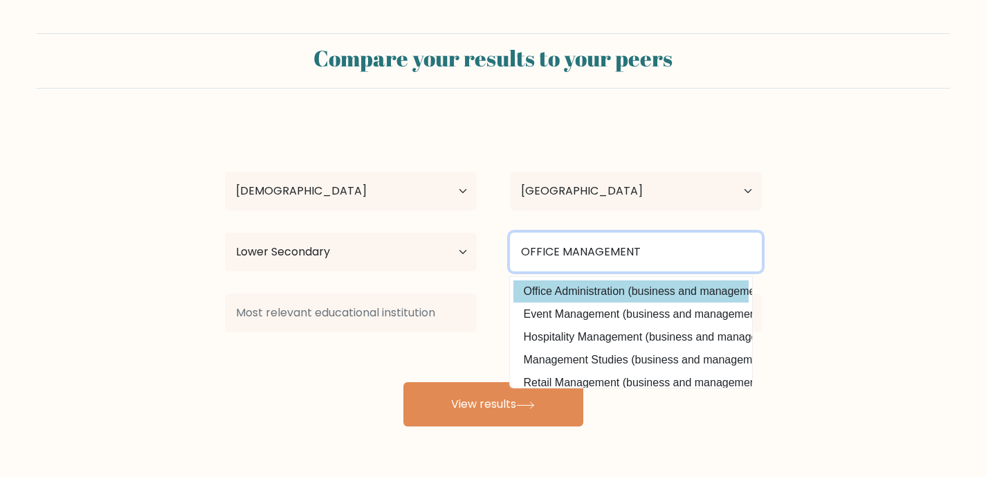
type input "OFFICE MANAGEMENT"
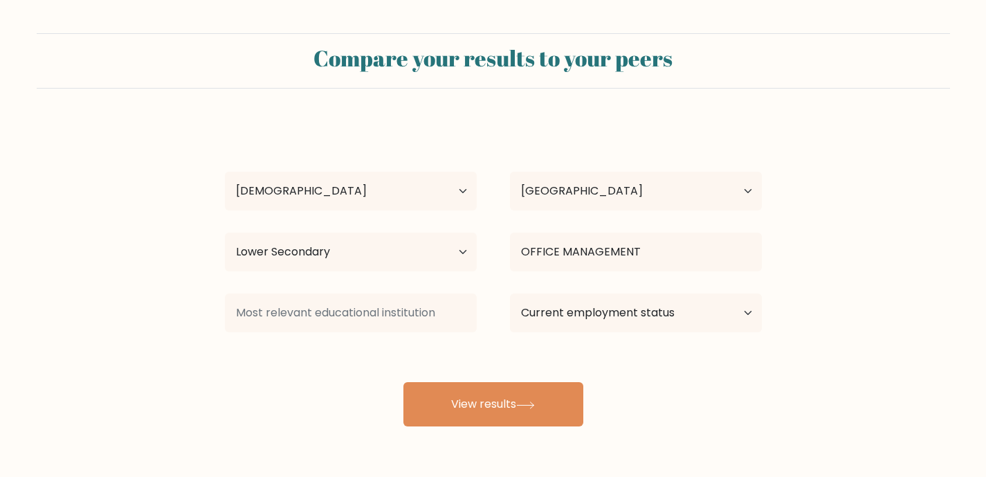
click at [556, 281] on div "ANGELICA GALACGAC Age Under 18 years old 18-24 years old 25-34 years old 35-44 …" at bounding box center [494, 274] width 554 height 305
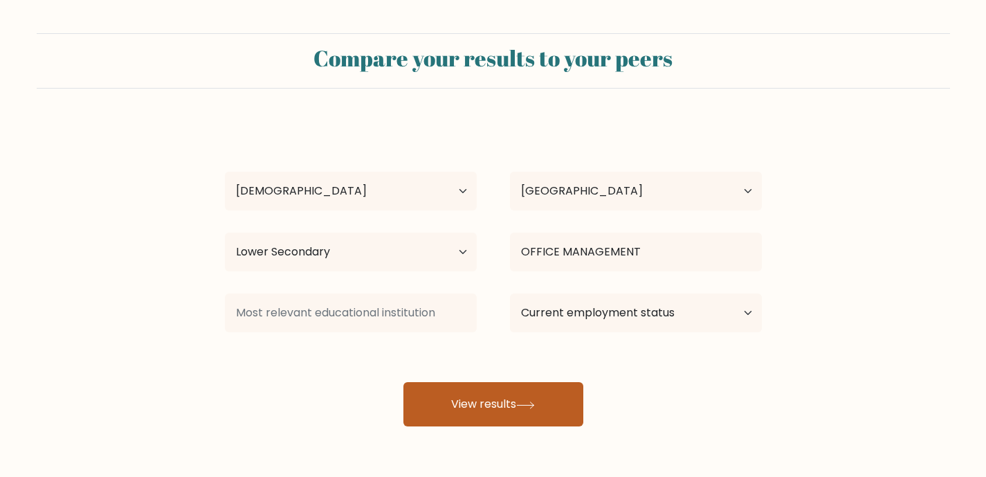
click at [497, 403] on button "View results" at bounding box center [494, 404] width 180 height 44
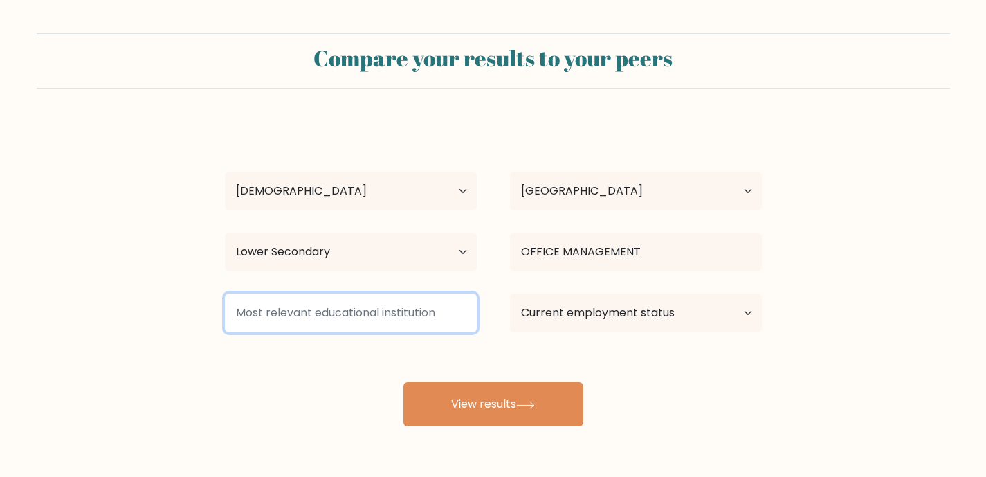
click at [438, 317] on input at bounding box center [351, 312] width 252 height 39
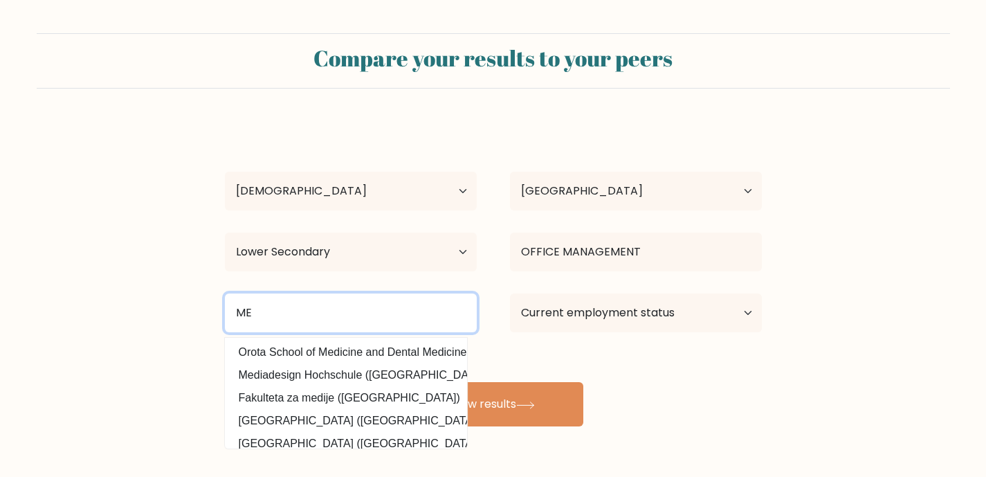
type input "M"
type input "P"
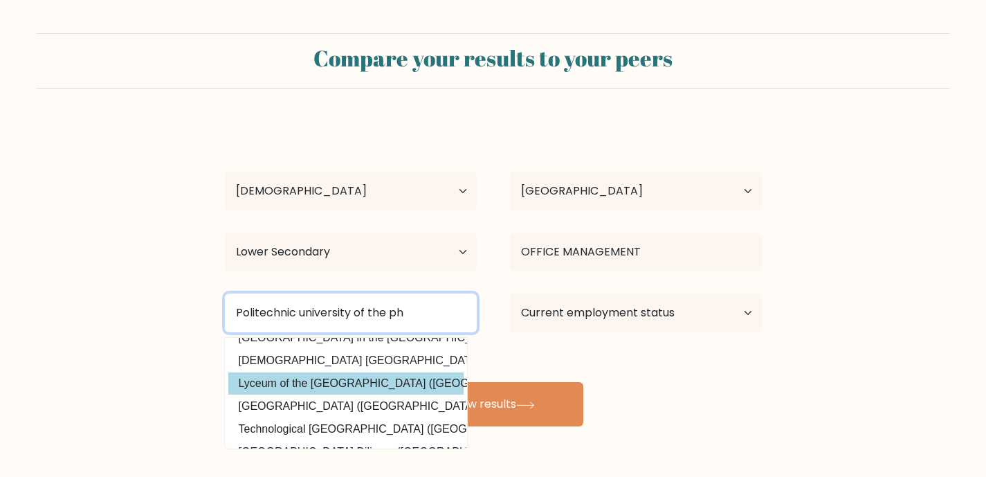
scroll to position [17, 0]
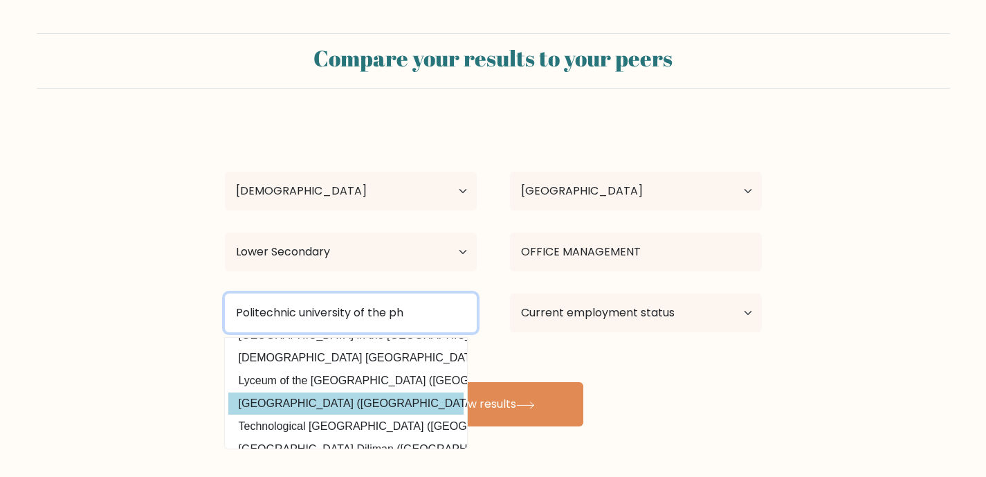
type input "Politechnic university of the ph"
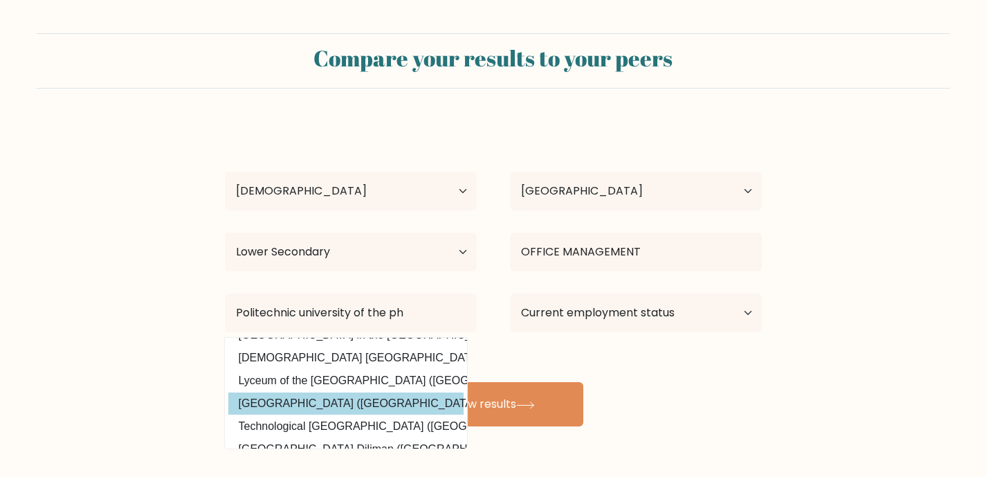
click at [365, 400] on div "ANGELICA GALACGAC Age Under 18 years old 18-24 years old 25-34 years old 35-44 …" at bounding box center [494, 274] width 554 height 305
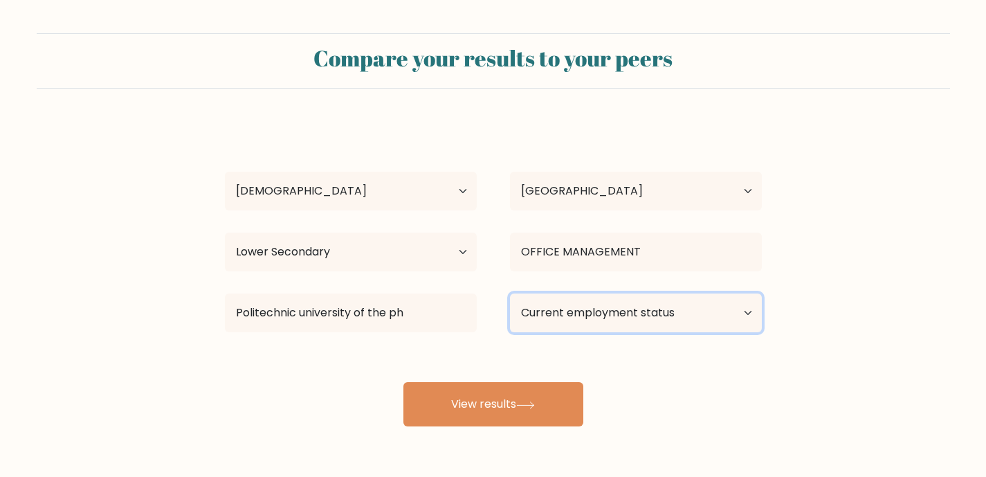
click at [604, 303] on select "Current employment status Employed Student Retired Other / prefer not to answer" at bounding box center [636, 312] width 252 height 39
select select "employed"
click at [510, 293] on select "Current employment status Employed Student Retired Other / prefer not to answer" at bounding box center [636, 312] width 252 height 39
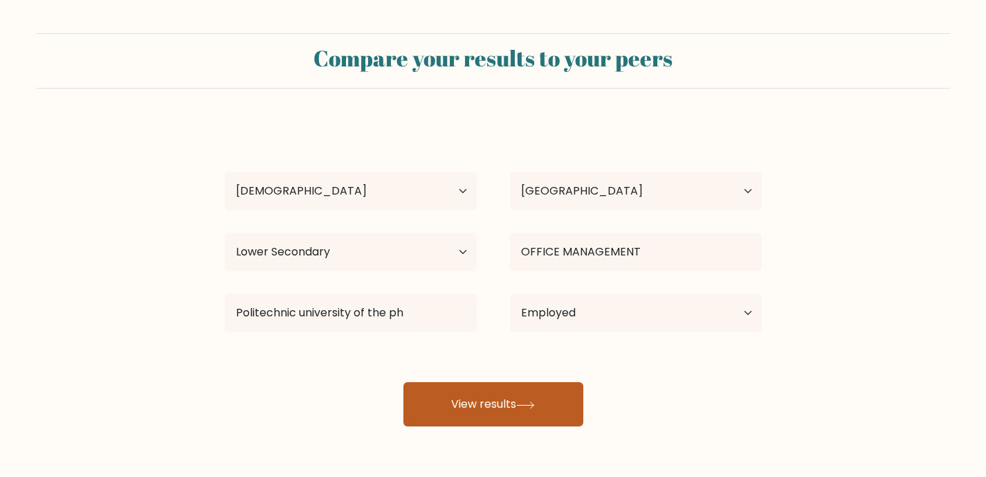
click at [494, 395] on button "View results" at bounding box center [494, 404] width 180 height 44
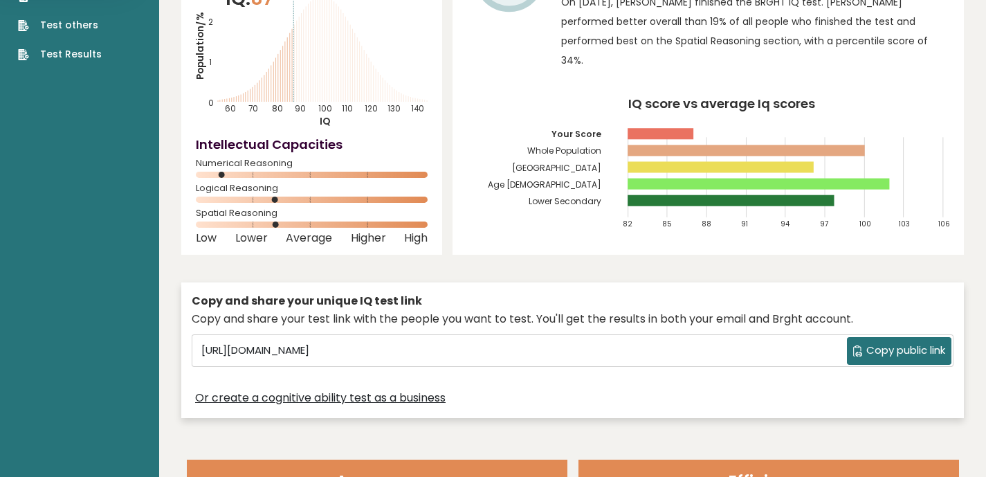
scroll to position [117, 0]
